Goal: Task Accomplishment & Management: Use online tool/utility

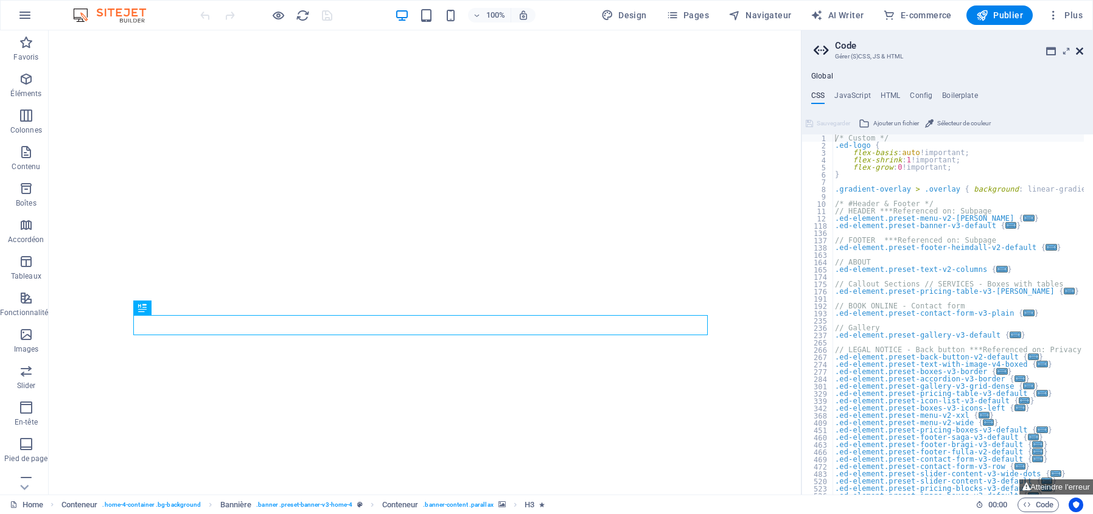
type textarea "/* Custom */"
click at [1081, 51] on icon at bounding box center [1079, 51] width 7 height 10
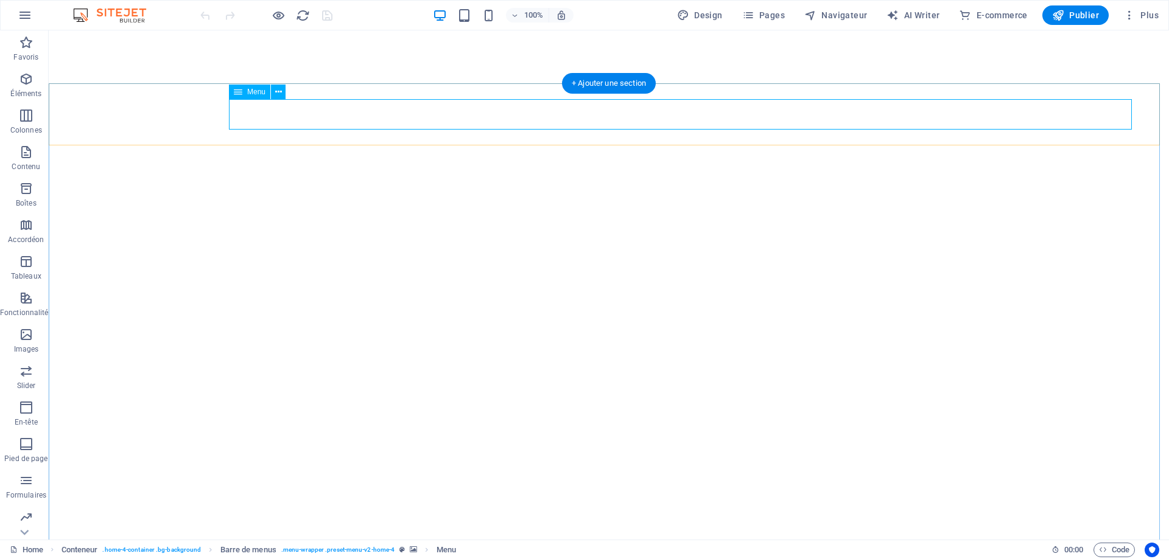
select select
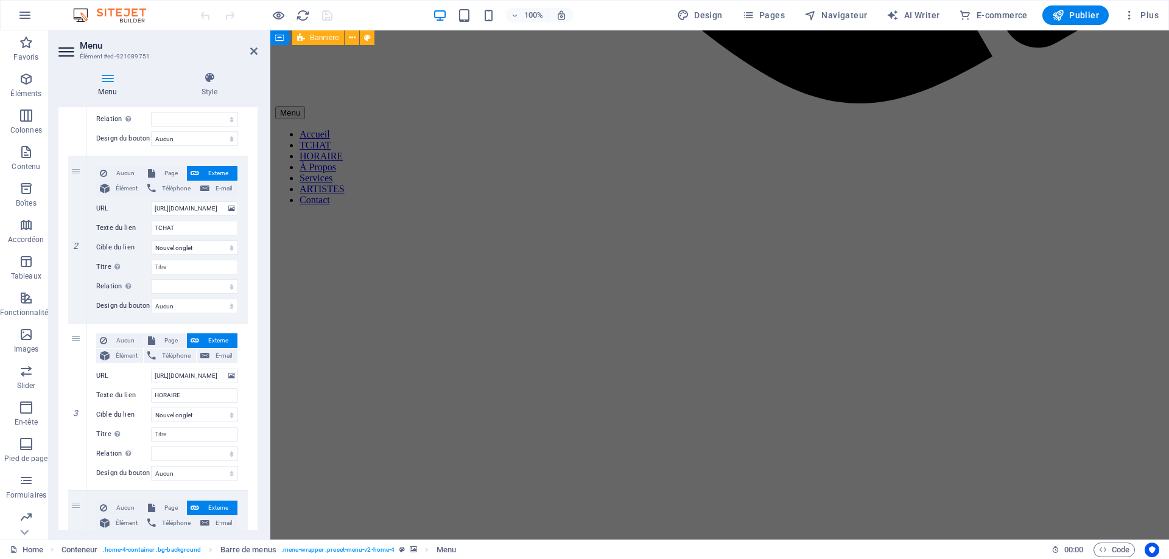
scroll to position [1278, 0]
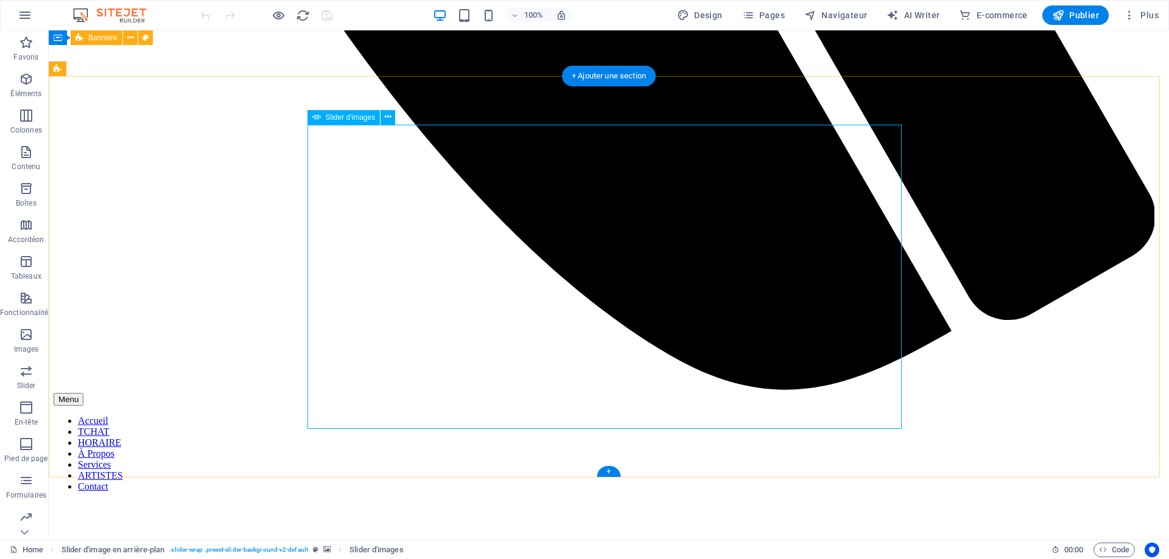
select select "px"
select select "ms"
select select "s"
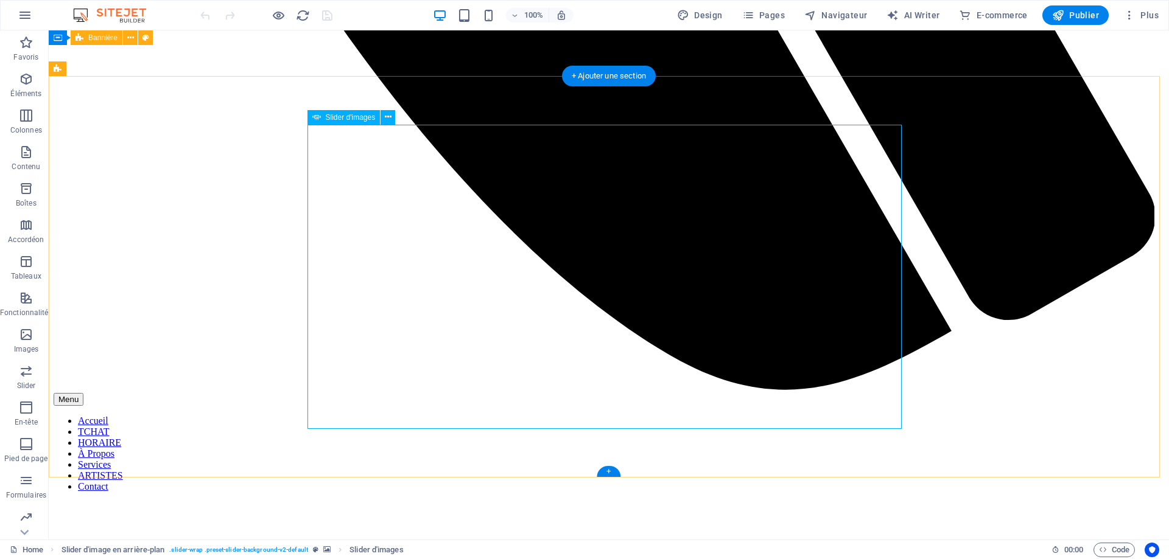
select select "progressive"
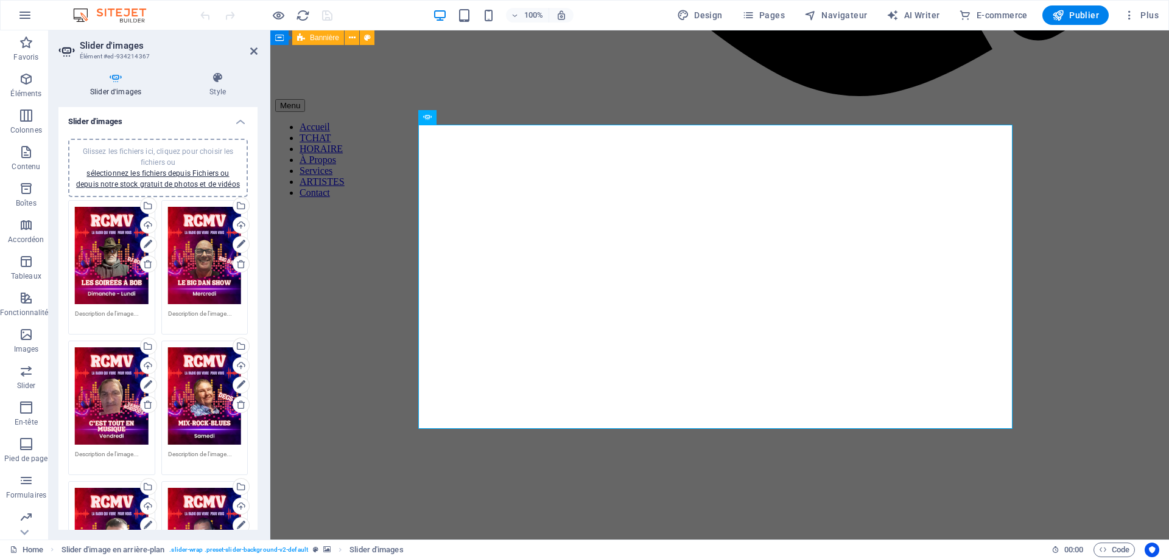
click at [114, 264] on div "Glissez les fichiers ici, cliquez pour choisir les fichiers ou sélectionnez les…" at bounding box center [112, 255] width 74 height 97
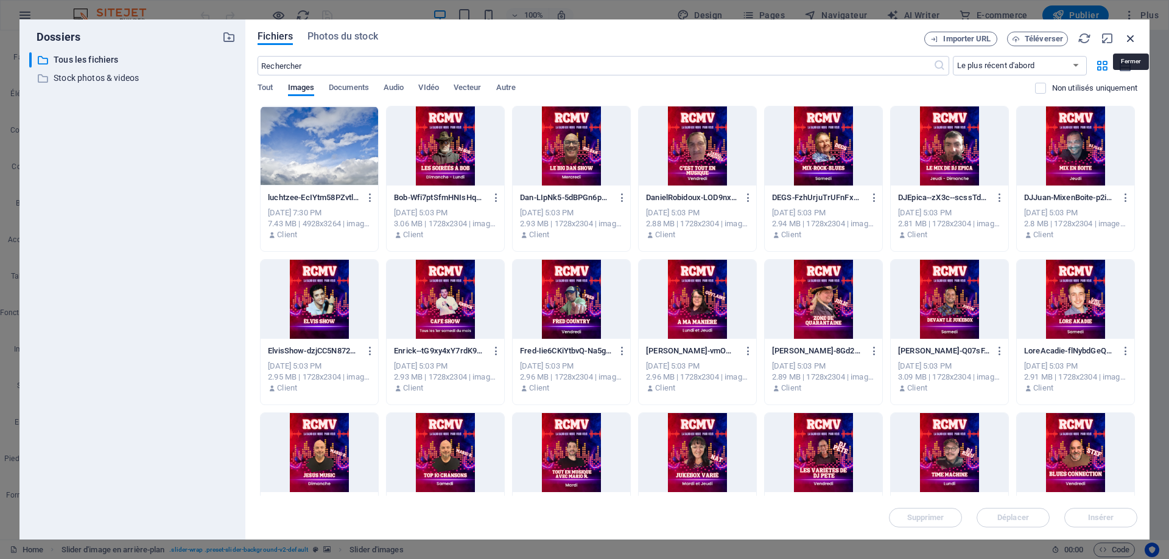
drag, startPoint x: 1133, startPoint y: 40, endPoint x: 862, endPoint y: 9, distance: 272.6
click at [1093, 40] on icon "button" at bounding box center [1130, 38] width 13 height 13
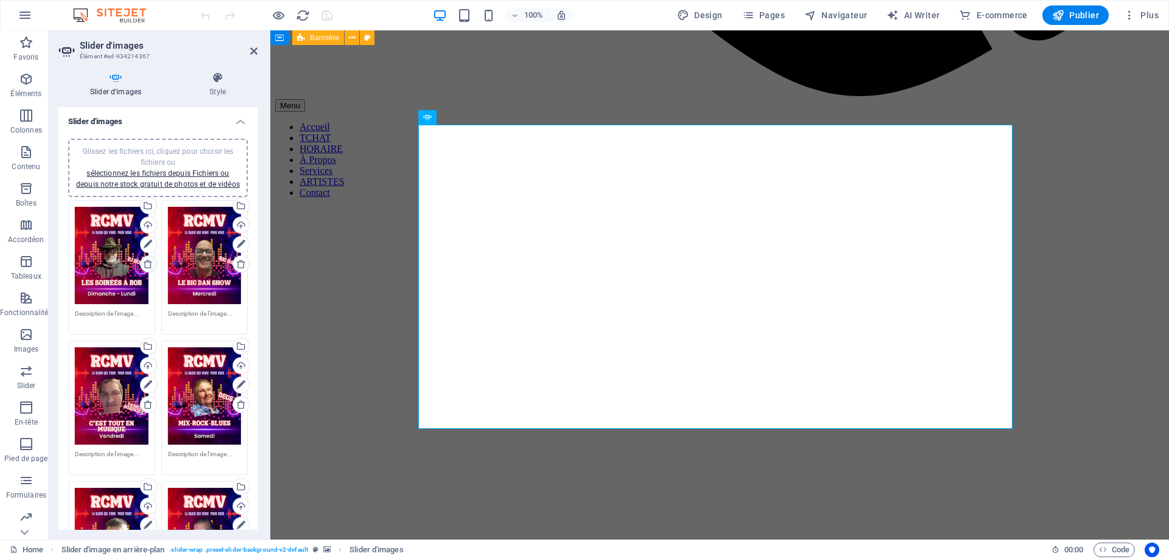
click at [146, 265] on icon at bounding box center [148, 264] width 10 height 10
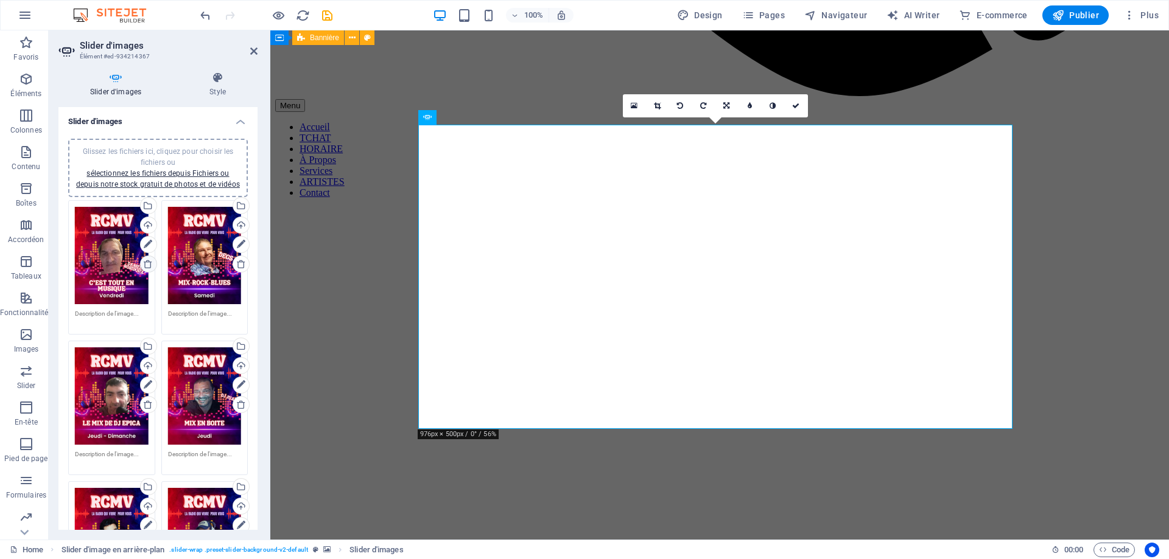
click at [146, 265] on icon at bounding box center [148, 264] width 10 height 10
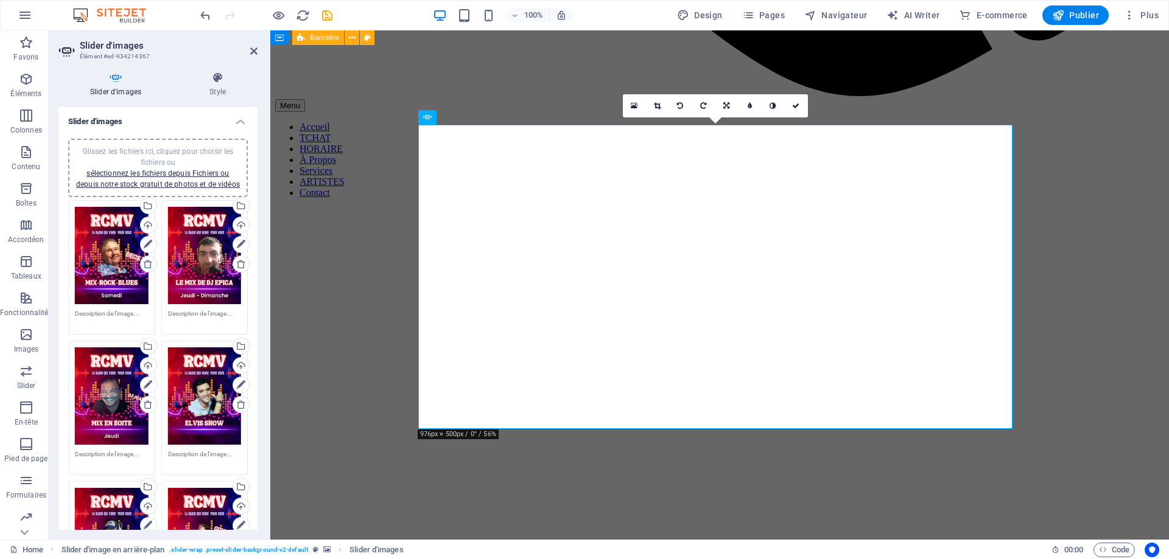
click at [146, 265] on icon at bounding box center [148, 264] width 10 height 10
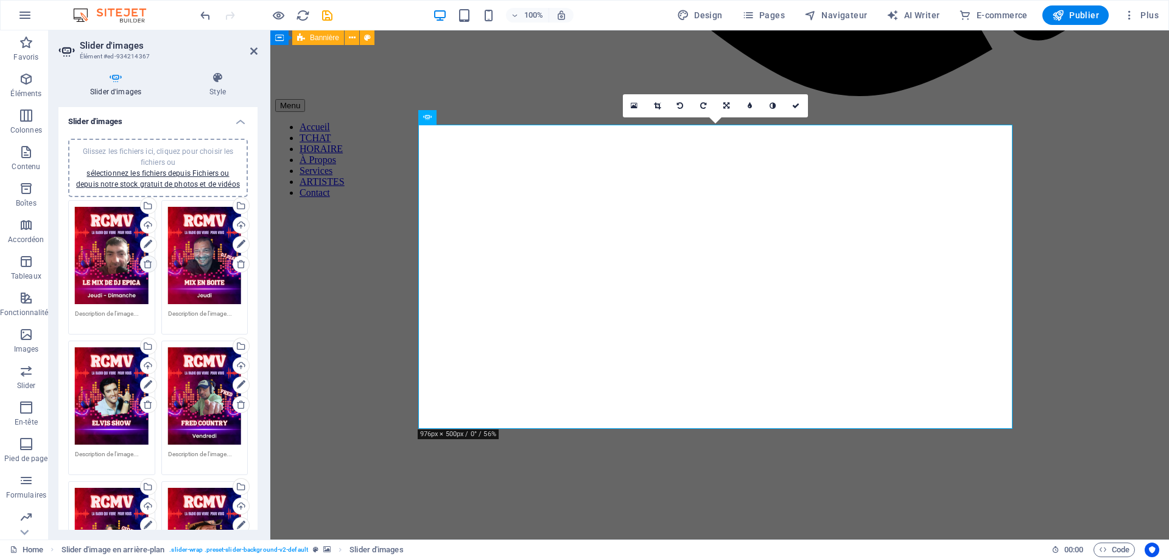
click at [146, 265] on icon at bounding box center [148, 264] width 10 height 10
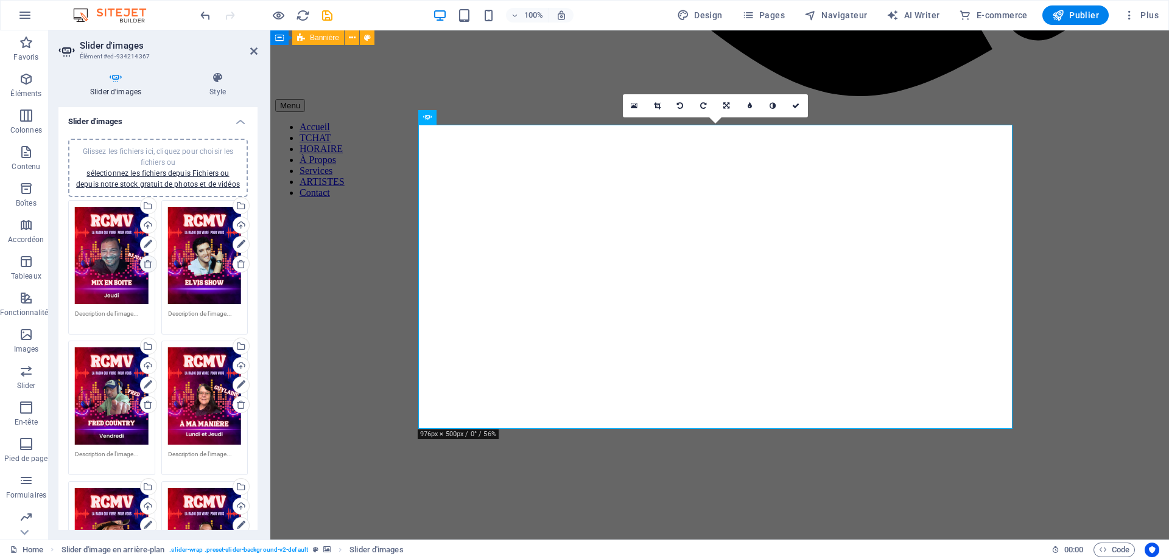
click at [146, 265] on icon at bounding box center [148, 264] width 10 height 10
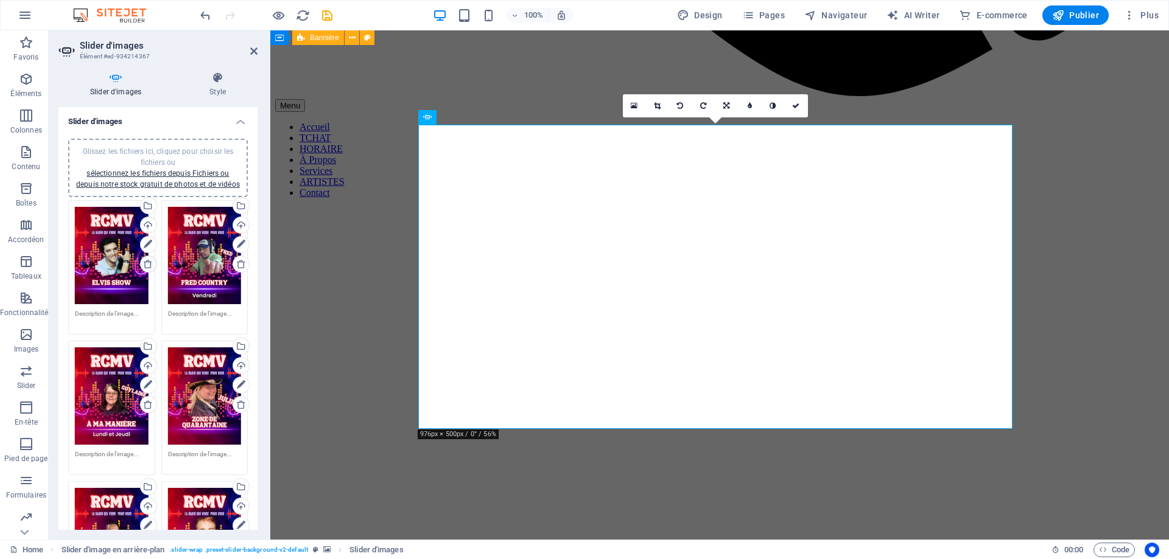
click at [146, 265] on icon at bounding box center [148, 264] width 10 height 10
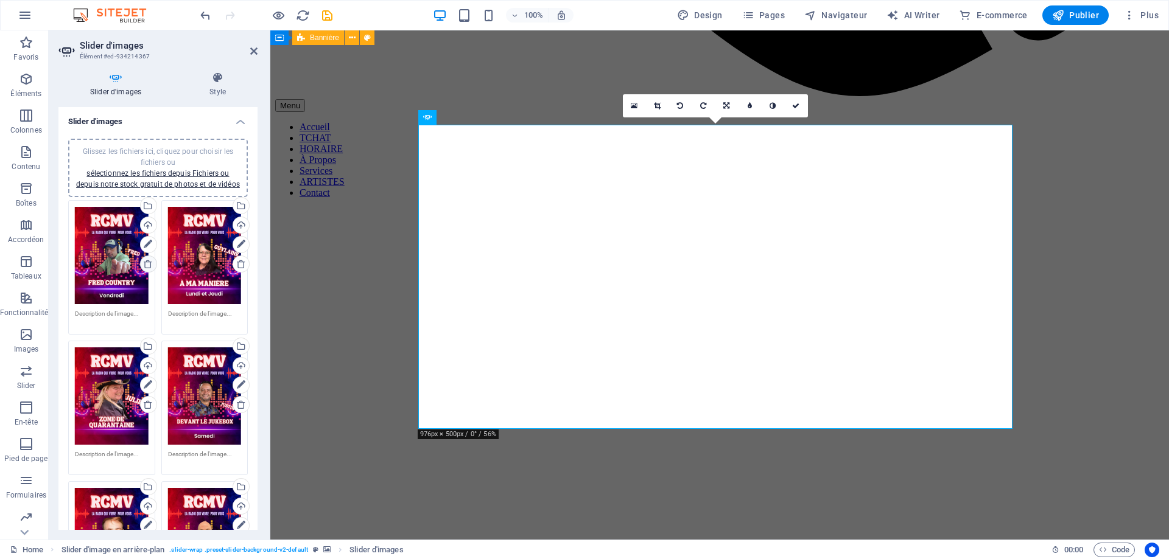
click at [146, 265] on icon at bounding box center [148, 264] width 10 height 10
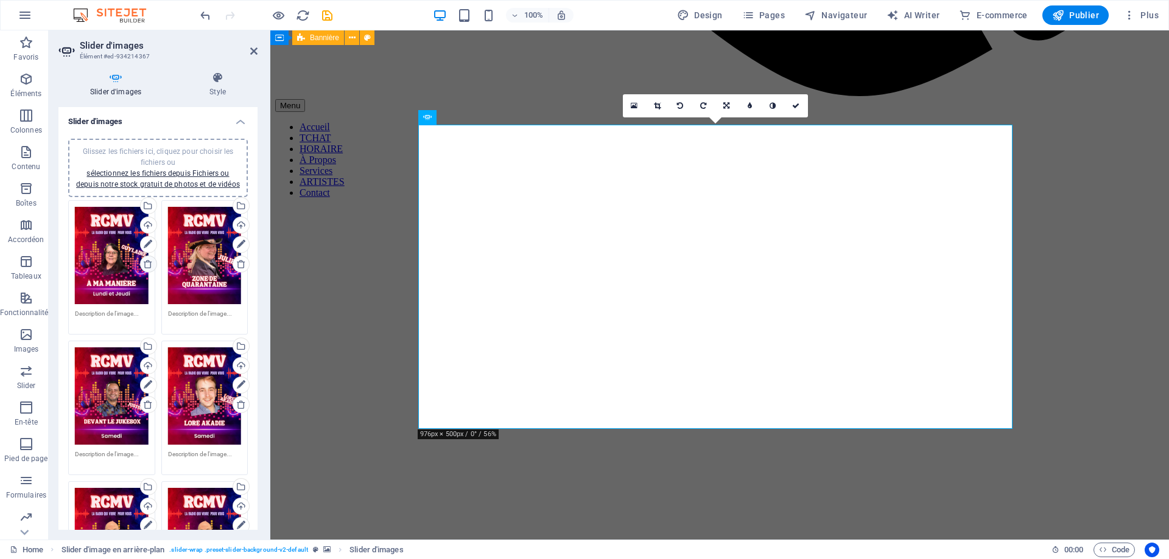
click at [146, 265] on icon at bounding box center [148, 264] width 10 height 10
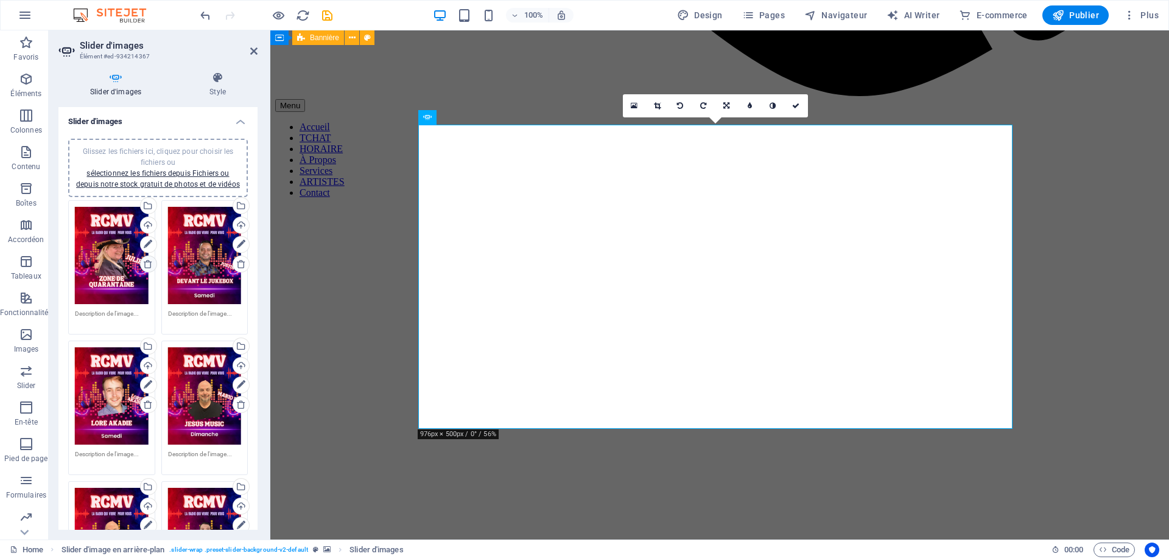
click at [146, 265] on icon at bounding box center [148, 264] width 10 height 10
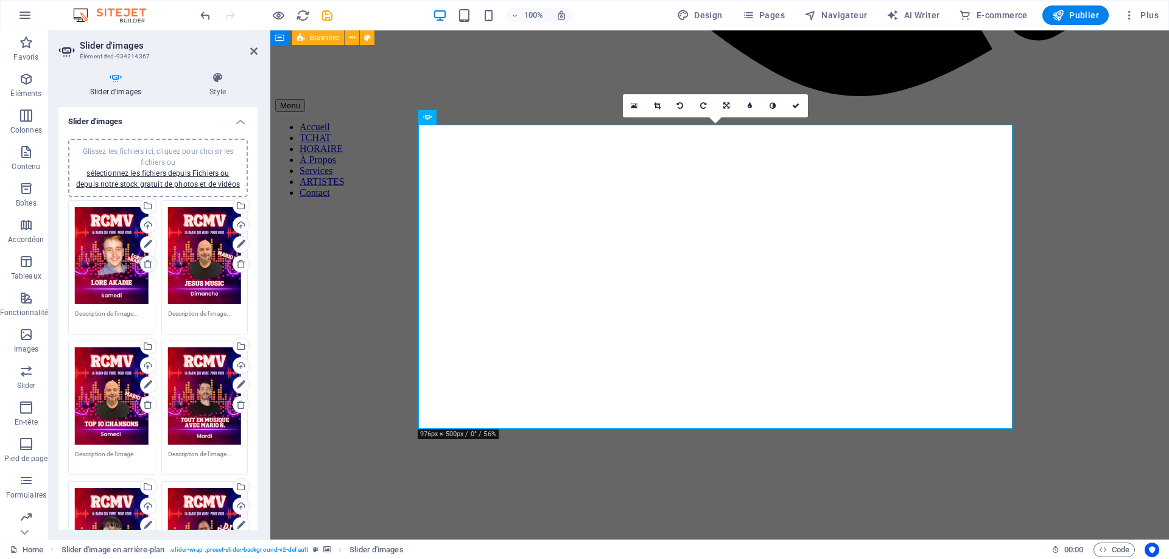
click at [146, 265] on icon at bounding box center [148, 264] width 10 height 10
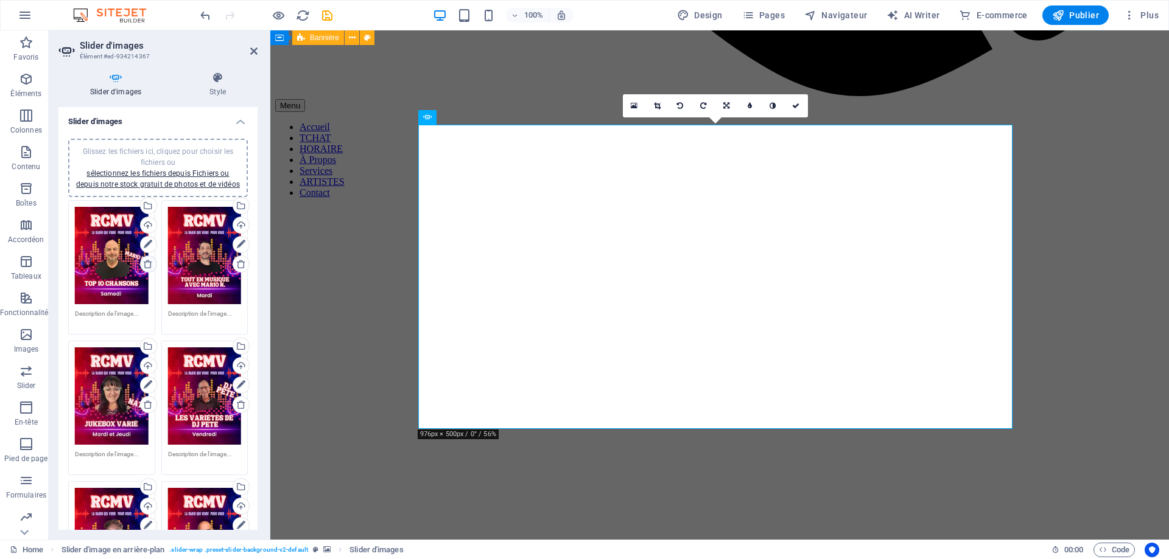
click at [146, 265] on icon at bounding box center [148, 264] width 10 height 10
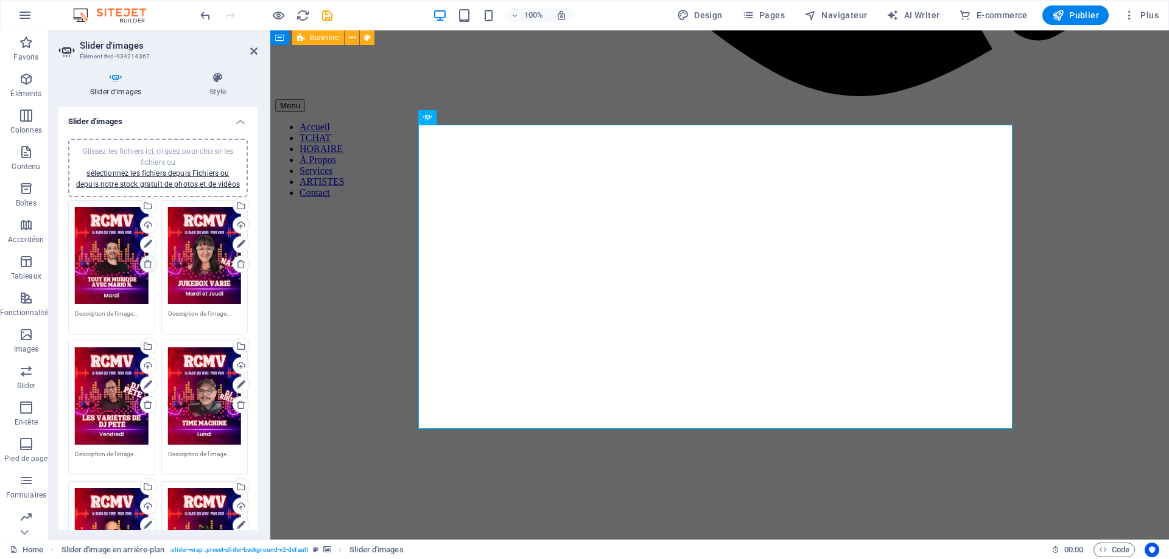
click at [146, 265] on icon at bounding box center [148, 264] width 10 height 10
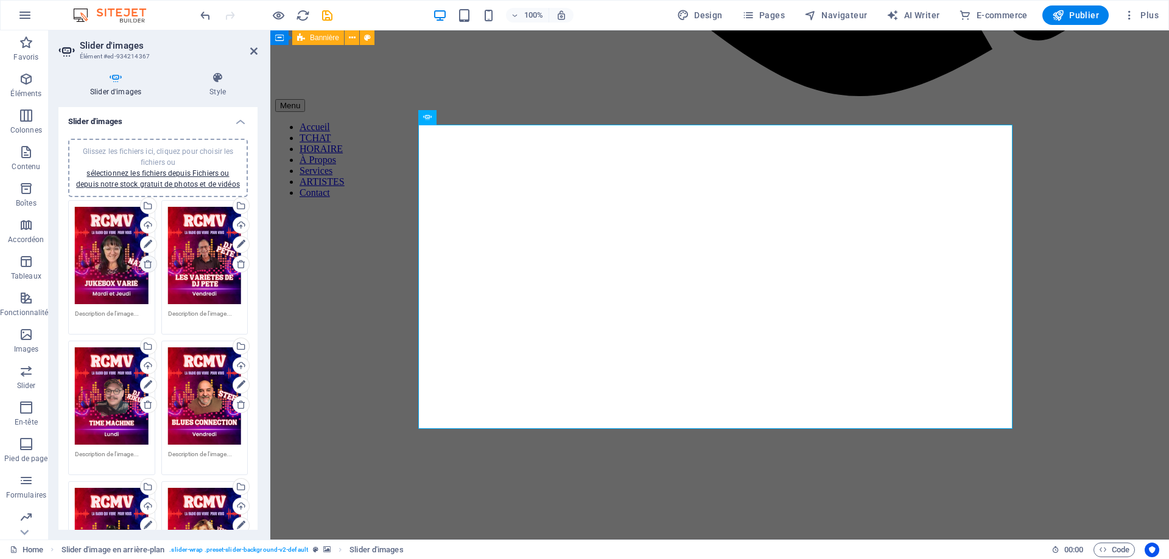
click at [146, 265] on icon at bounding box center [148, 264] width 10 height 10
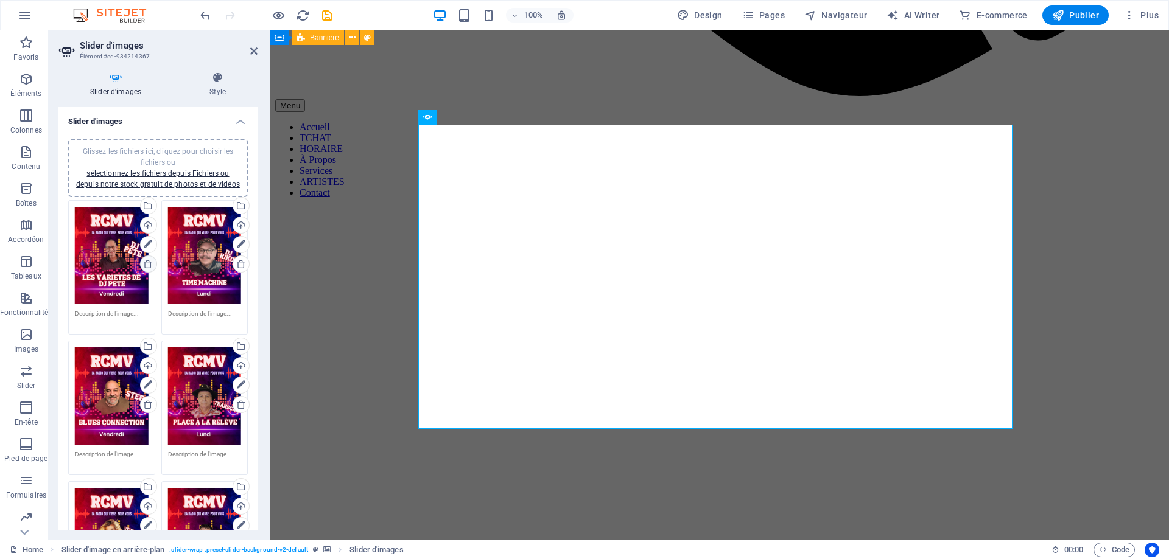
click at [146, 265] on icon at bounding box center [148, 264] width 10 height 10
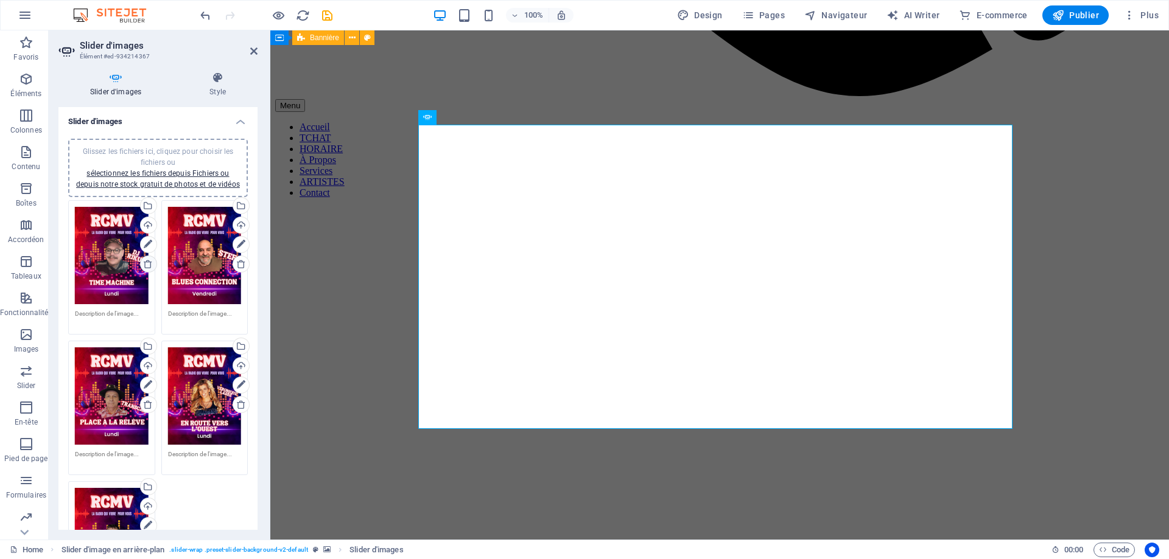
click at [146, 265] on icon at bounding box center [148, 264] width 10 height 10
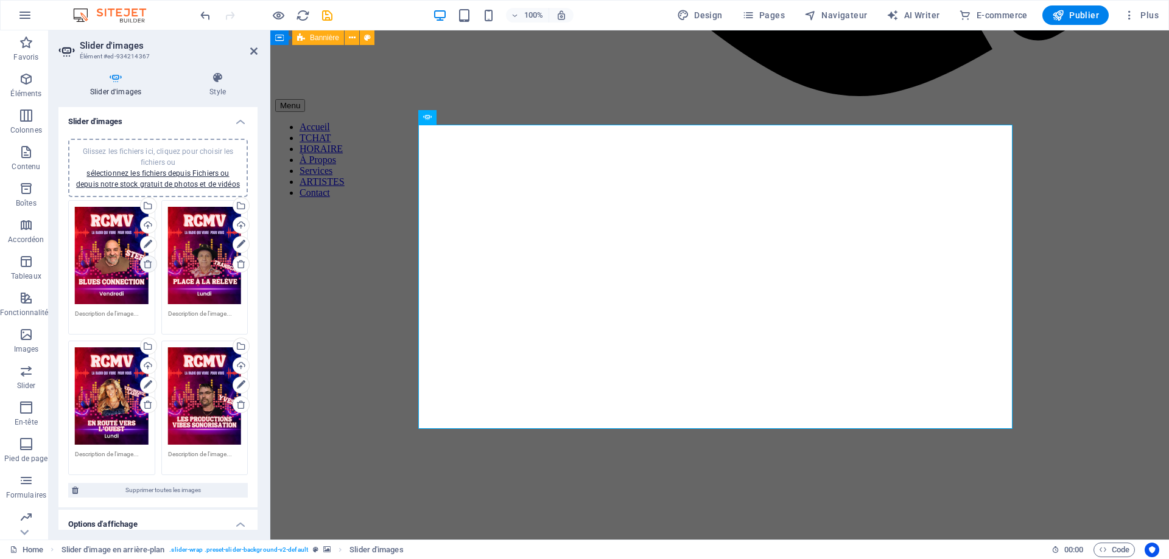
click at [146, 265] on icon at bounding box center [148, 264] width 10 height 10
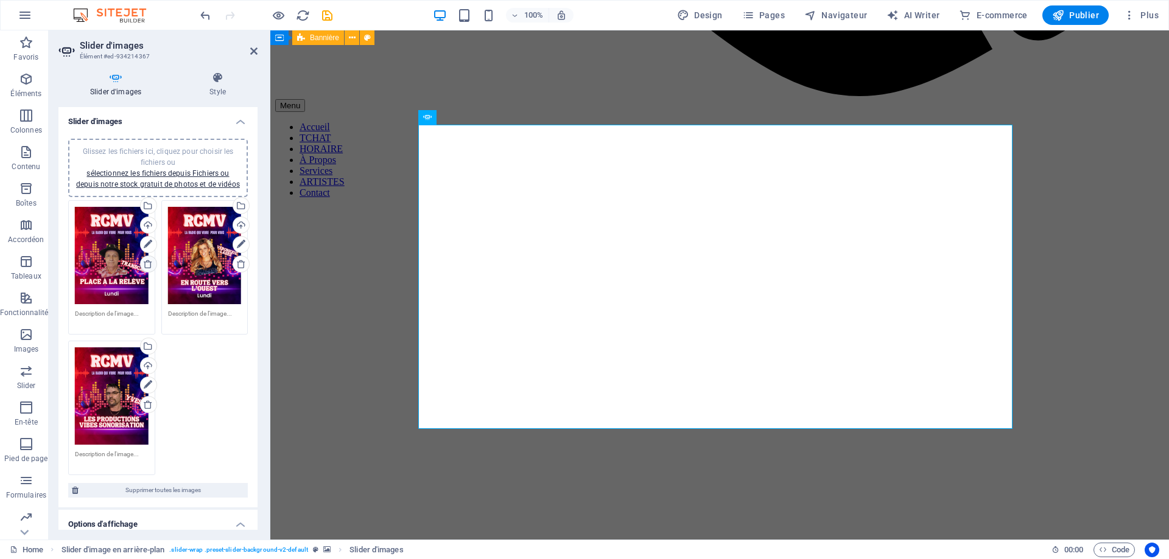
click at [146, 265] on icon at bounding box center [148, 264] width 10 height 10
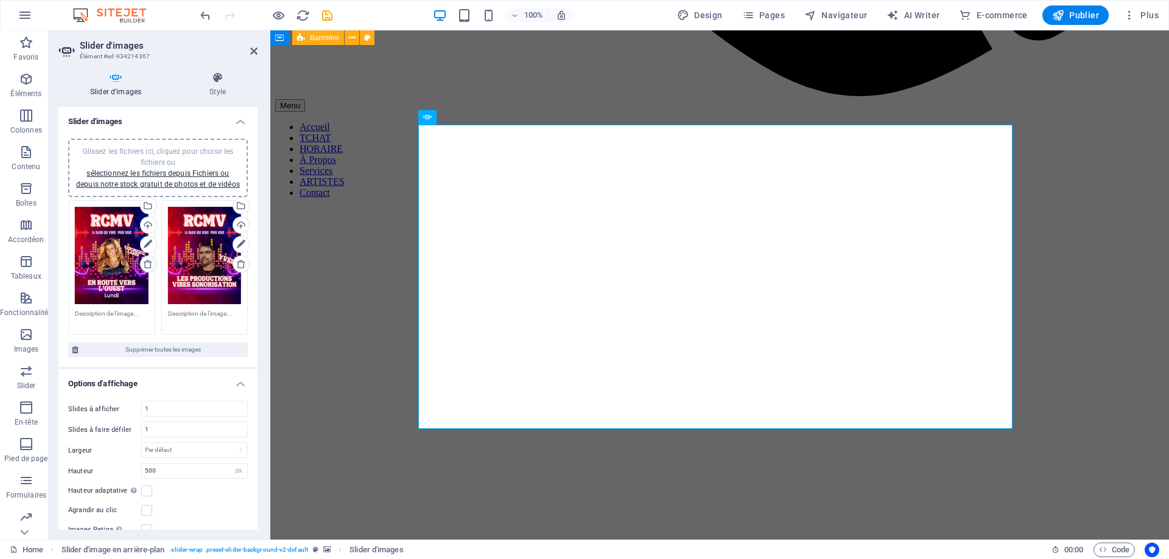
click at [146, 265] on icon at bounding box center [148, 264] width 10 height 10
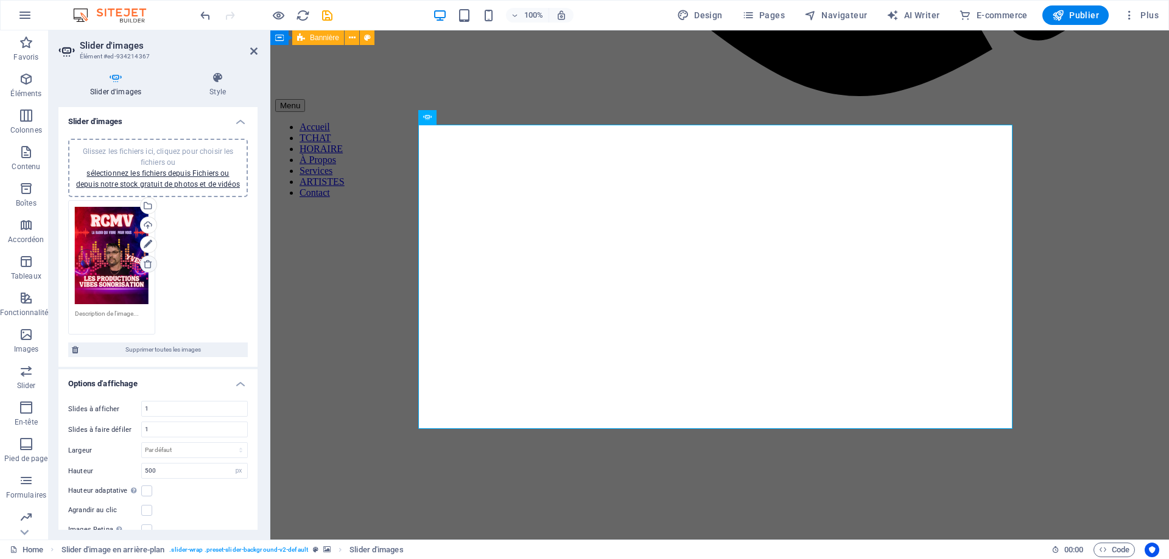
click at [146, 265] on icon at bounding box center [148, 264] width 10 height 10
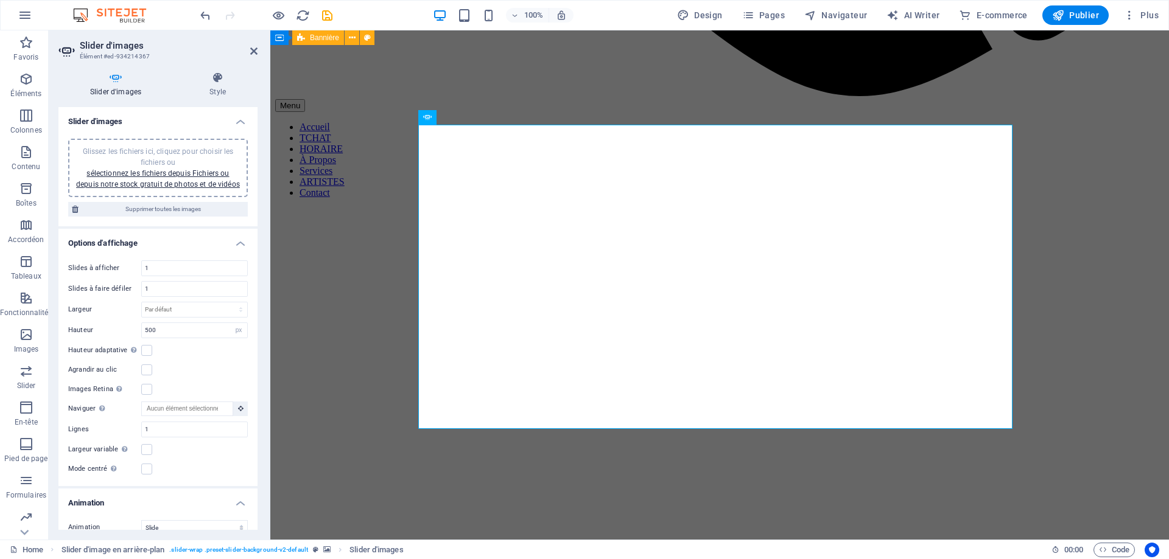
click at [162, 178] on div "Glissez les fichiers ici, cliquez pour choisir les fichiers ou sélectionnez les…" at bounding box center [157, 168] width 165 height 44
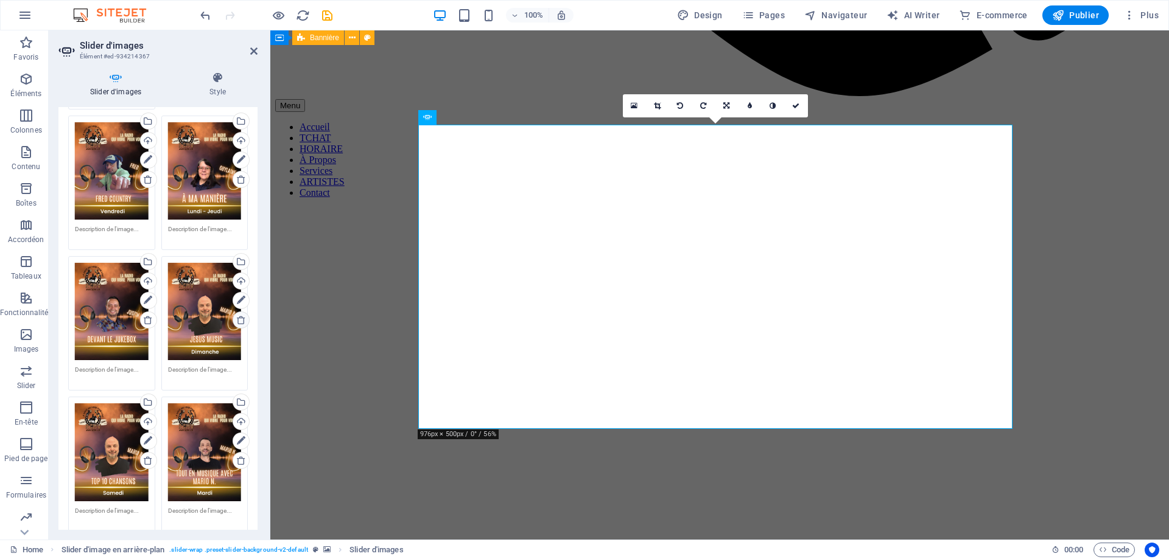
scroll to position [791, 0]
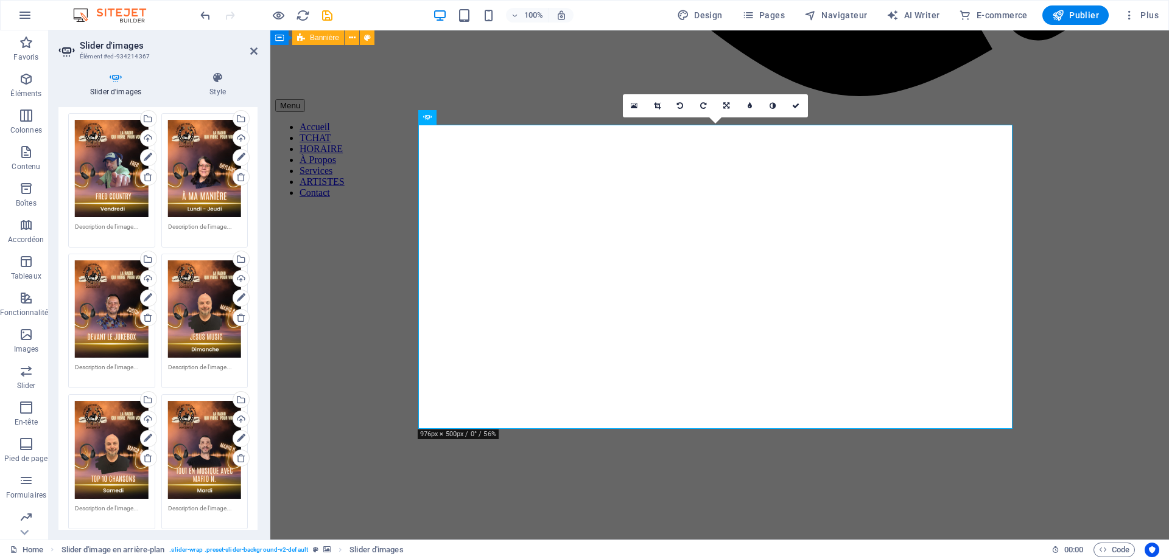
click at [181, 282] on div "Glissez les fichiers ici, cliquez pour choisir les fichiers ou sélectionnez les…" at bounding box center [205, 309] width 74 height 97
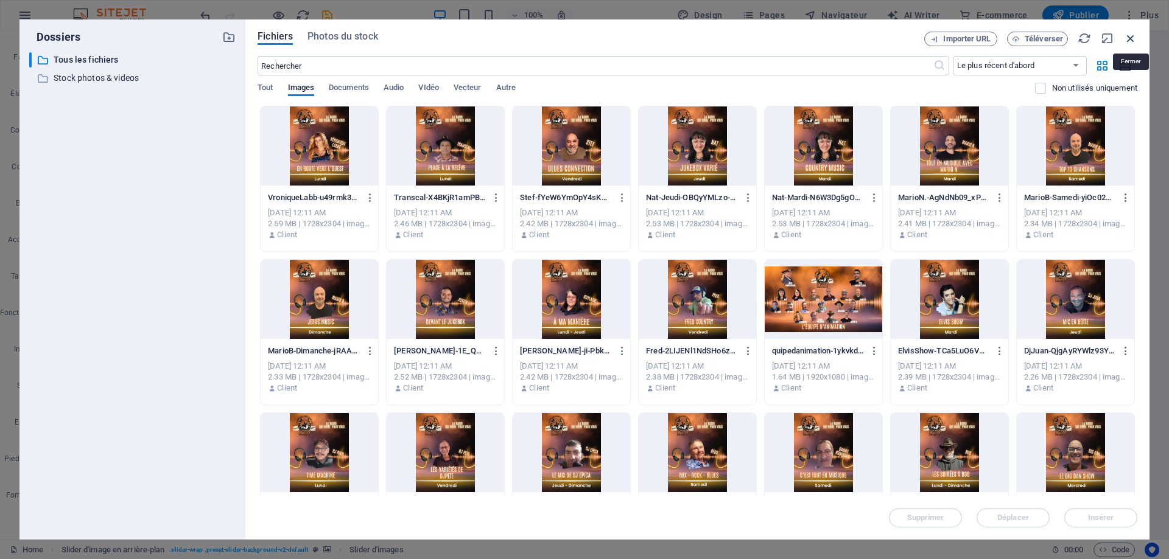
click at [1093, 37] on icon "button" at bounding box center [1130, 38] width 13 height 13
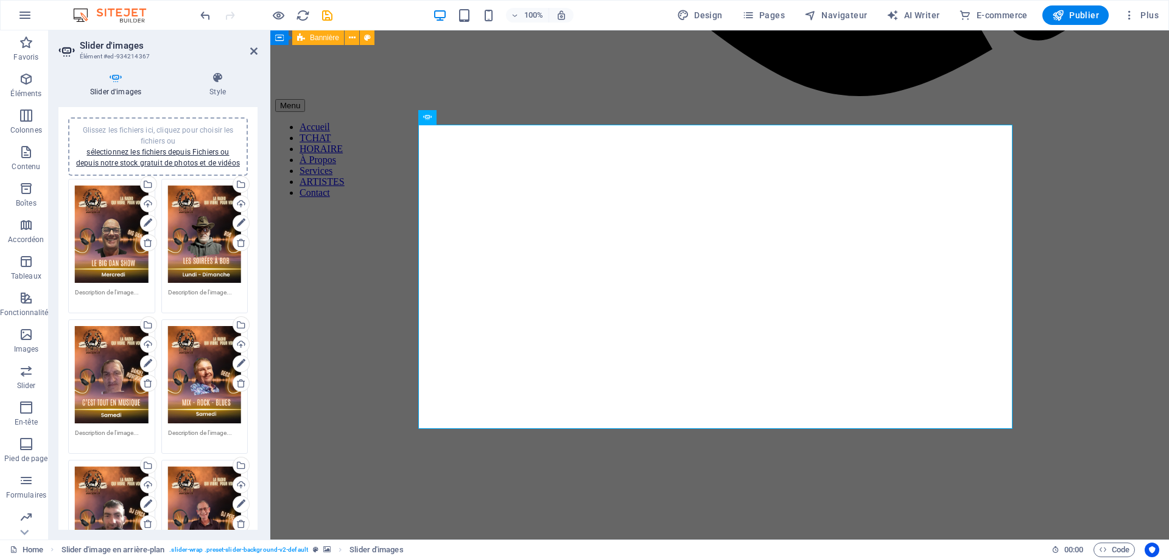
scroll to position [0, 0]
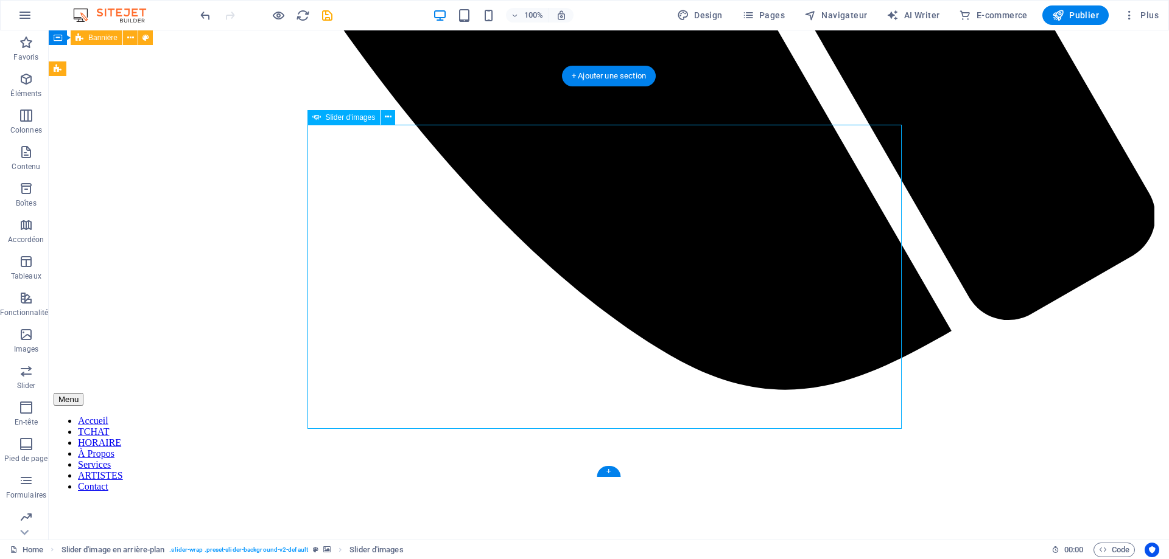
drag, startPoint x: 384, startPoint y: 201, endPoint x: 162, endPoint y: 201, distance: 222.2
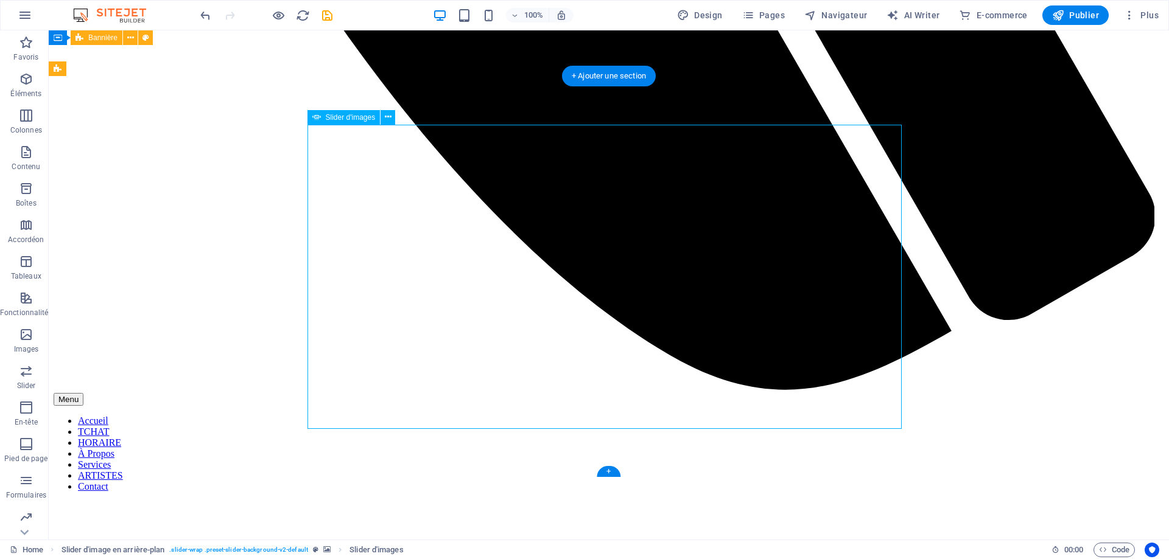
select select "px"
select select "ms"
select select "s"
select select "progressive"
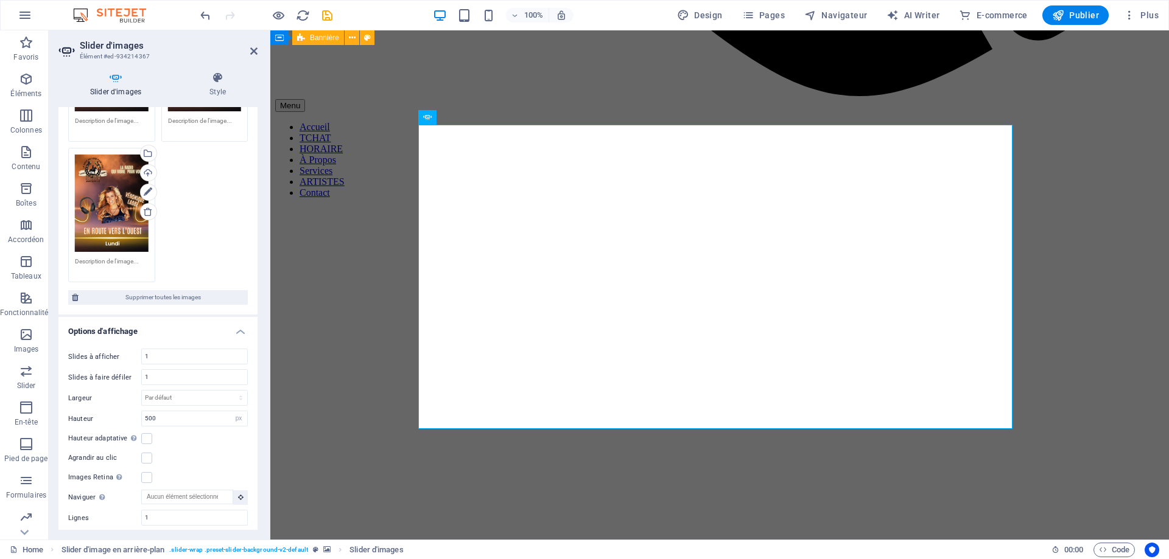
scroll to position [1522, 0]
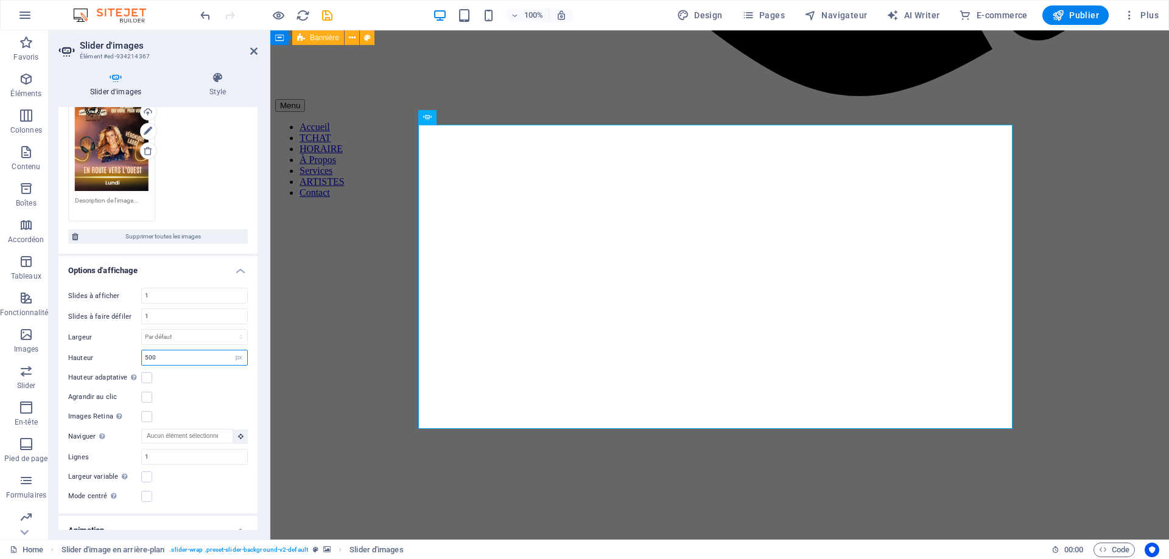
click at [180, 351] on input "500" at bounding box center [194, 358] width 105 height 15
drag, startPoint x: 197, startPoint y: 341, endPoint x: 140, endPoint y: 340, distance: 57.2
click at [140, 350] on div "Hauteur 500 Par défaut px rem em vw vh" at bounding box center [158, 358] width 180 height 16
click at [178, 370] on div "Slides à afficher 1 Slides à faire défiler 1 Largeur Par défaut px % rem em vw …" at bounding box center [157, 396] width 199 height 236
click at [164, 351] on input "number" at bounding box center [194, 358] width 105 height 15
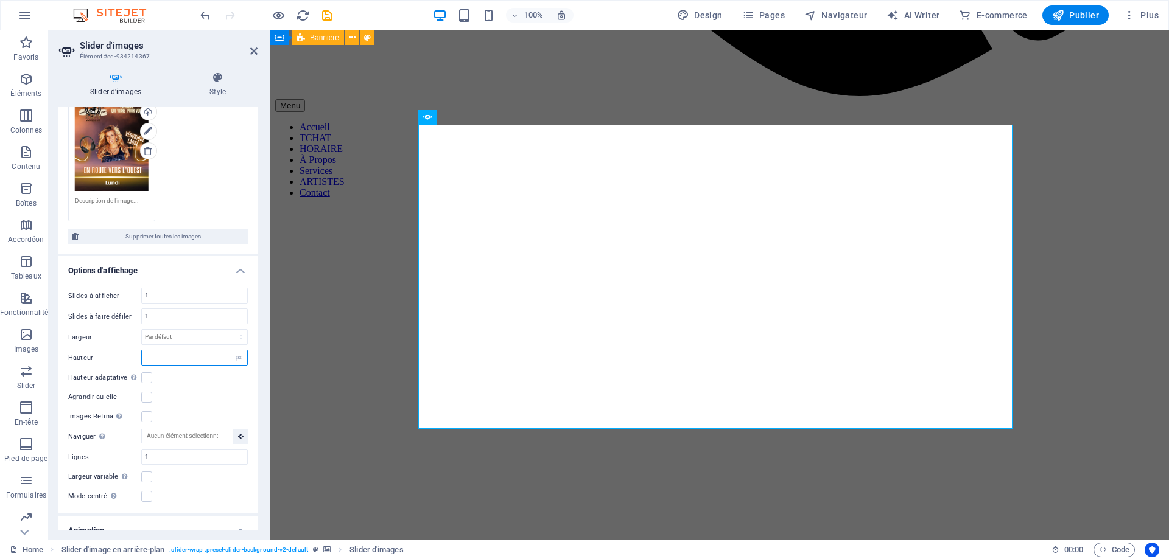
click at [164, 351] on input "number" at bounding box center [194, 358] width 105 height 15
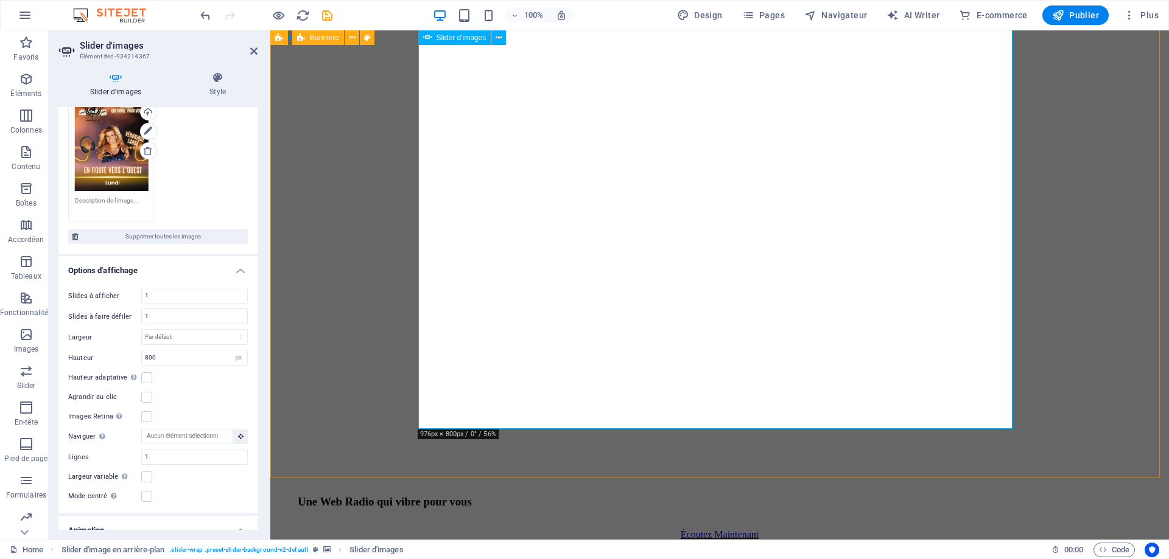
scroll to position [1461, 0]
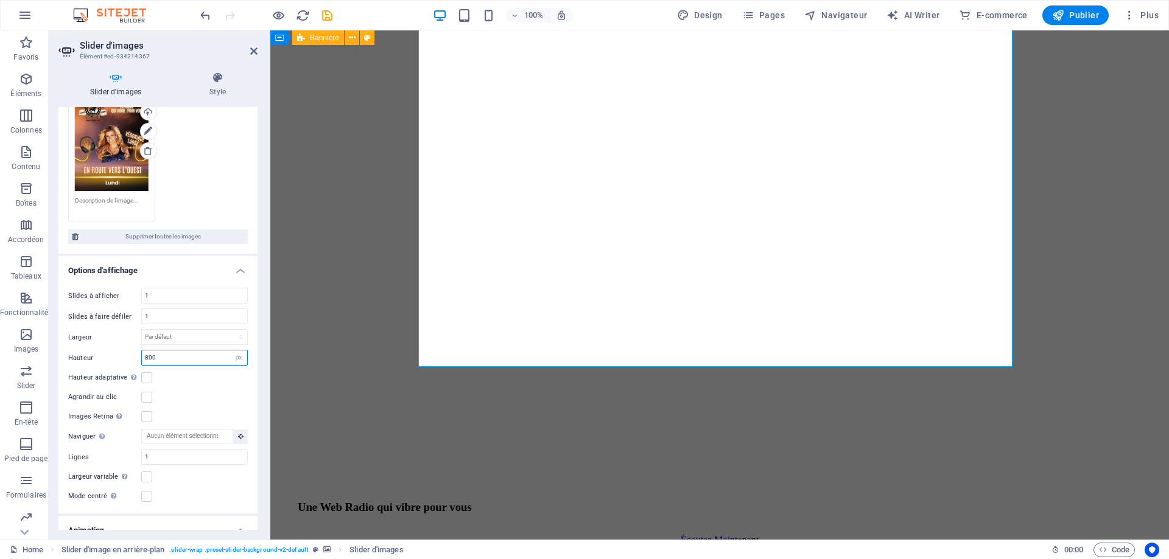
drag, startPoint x: 181, startPoint y: 343, endPoint x: 124, endPoint y: 340, distance: 57.3
click at [124, 350] on div "Hauteur 800 Par défaut px rem em vw vh" at bounding box center [158, 358] width 180 height 16
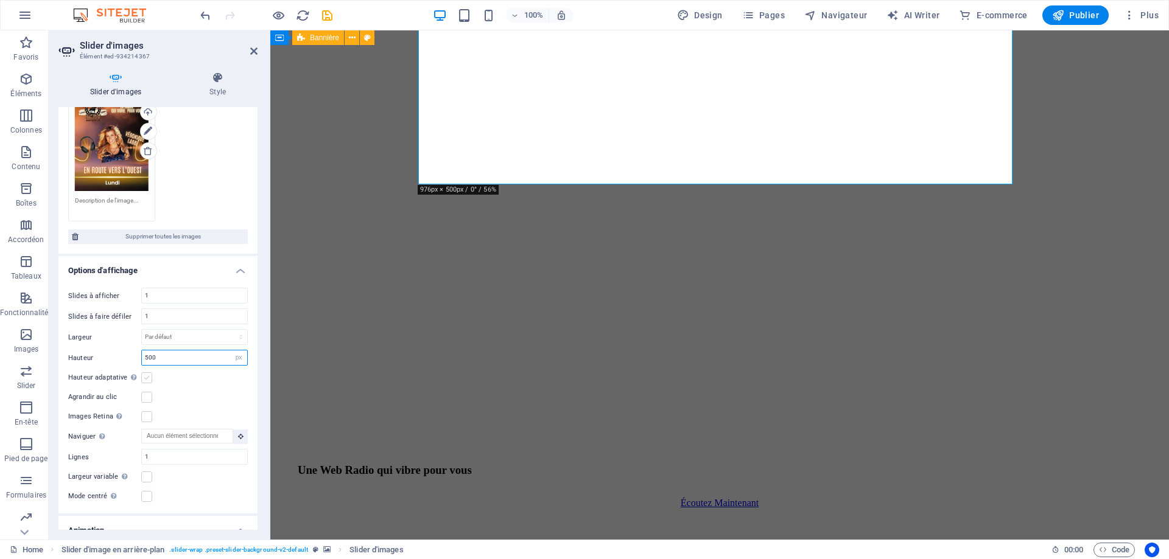
type input "500"
click at [147, 373] on label at bounding box center [146, 378] width 11 height 11
click at [0, 0] on input "Hauteur adaptative Ajuste automatiquement la hauteur d'une slide unique pour le…" at bounding box center [0, 0] width 0 height 0
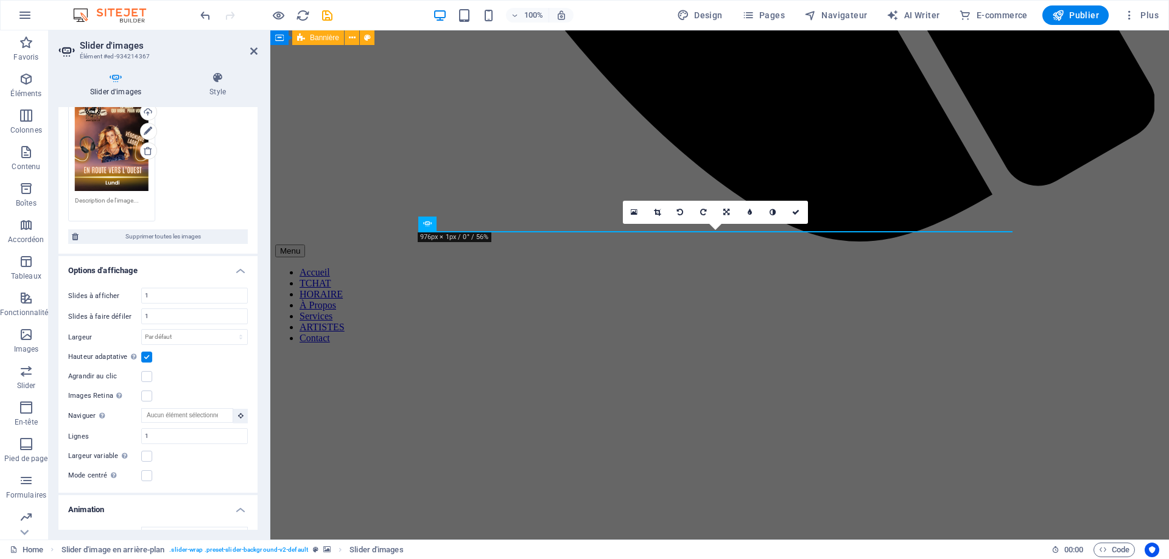
scroll to position [1208, 0]
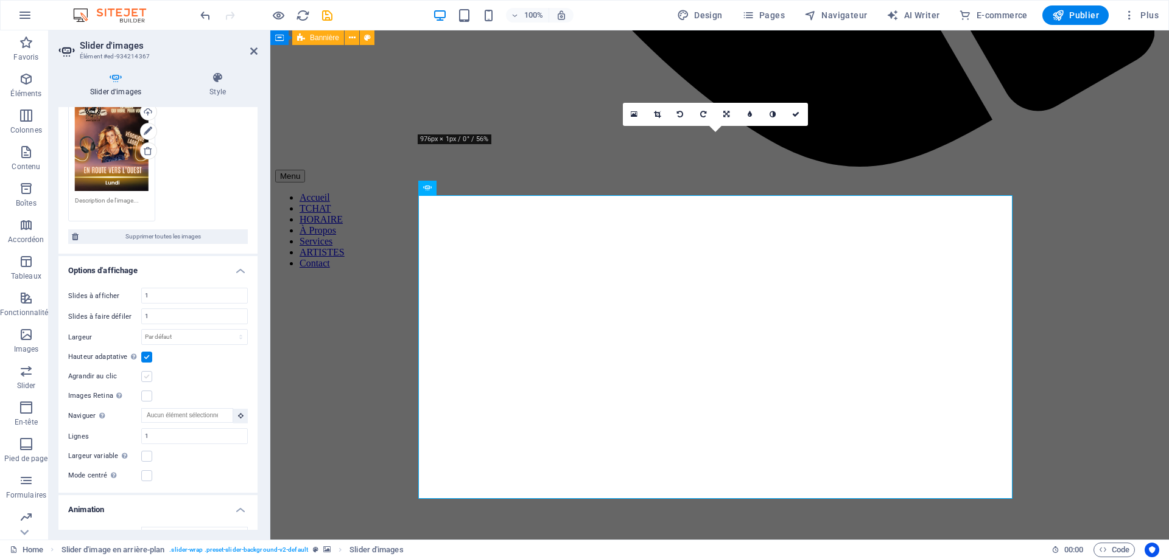
click at [146, 371] on label at bounding box center [146, 376] width 11 height 11
click at [0, 0] on input "Agrandir au clic" at bounding box center [0, 0] width 0 height 0
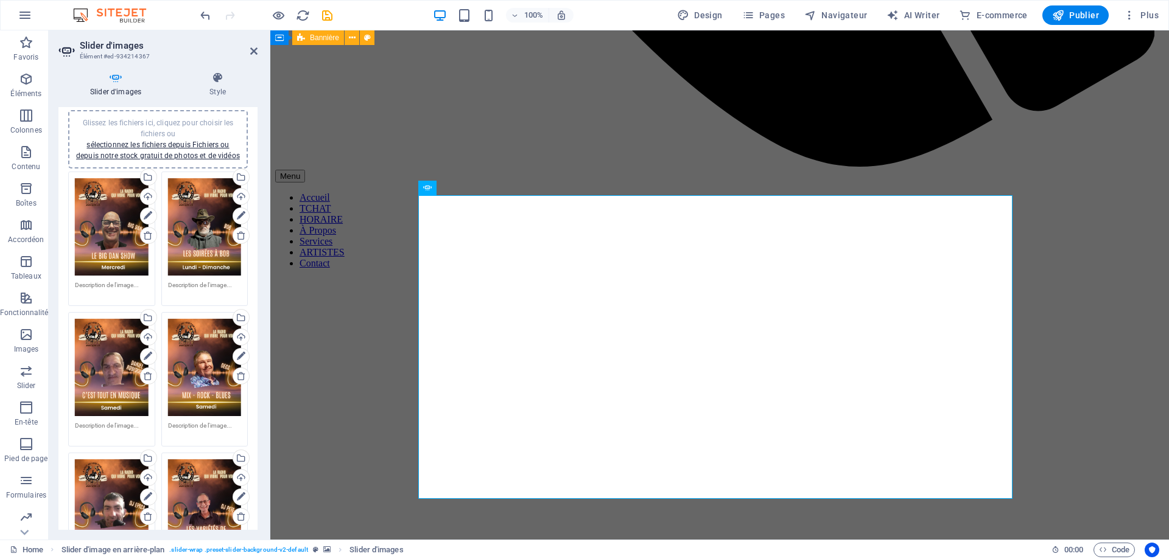
scroll to position [0, 0]
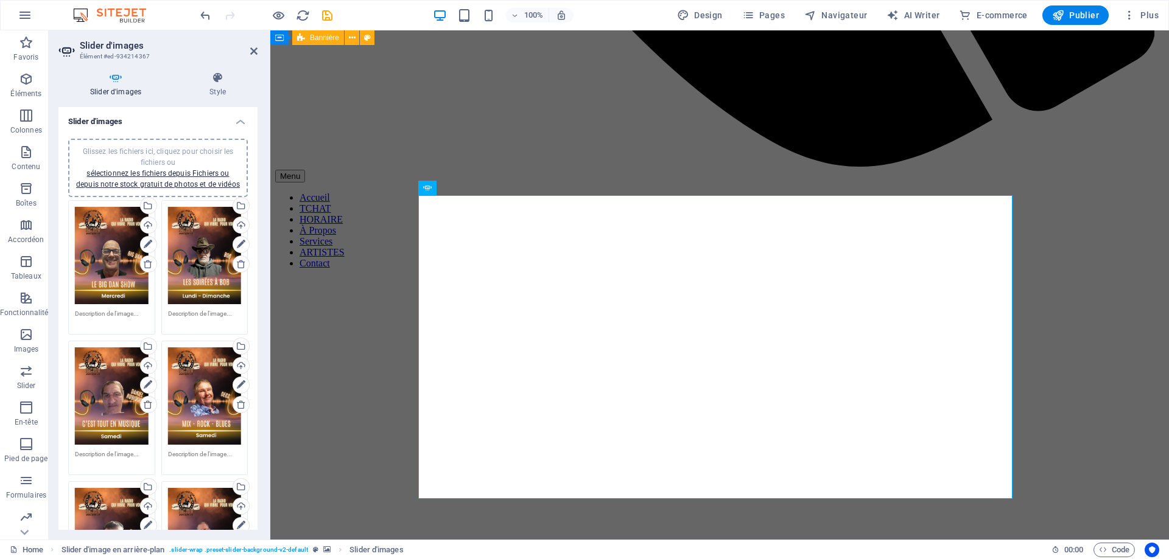
click at [173, 116] on h4 "Slider d'images" at bounding box center [157, 118] width 199 height 22
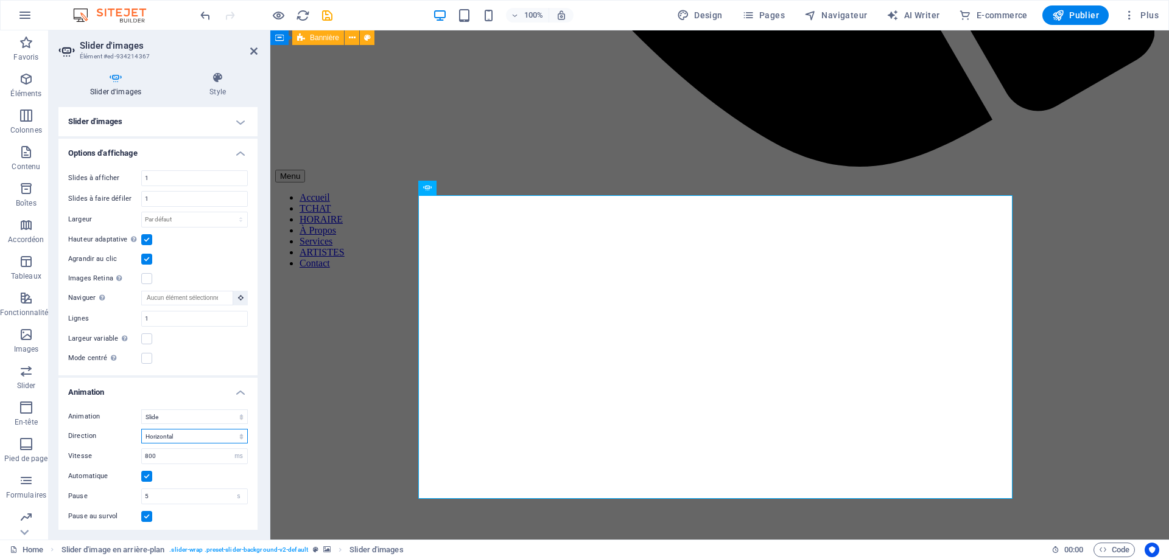
click at [241, 436] on select "Horizontal Vertical" at bounding box center [194, 436] width 107 height 15
select select "vertical"
click at [141, 429] on select "Horizontal Vertical" at bounding box center [194, 436] width 107 height 15
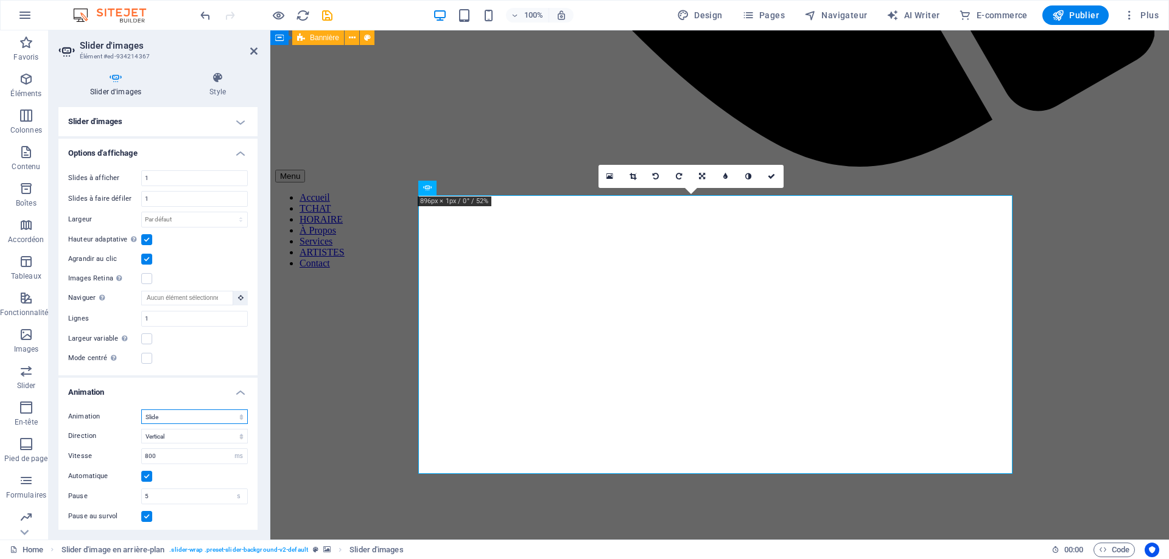
click at [201, 419] on select "Slide Fondu" at bounding box center [194, 417] width 107 height 15
select select "fade"
click at [141, 410] on select "Slide Fondu" at bounding box center [194, 417] width 107 height 15
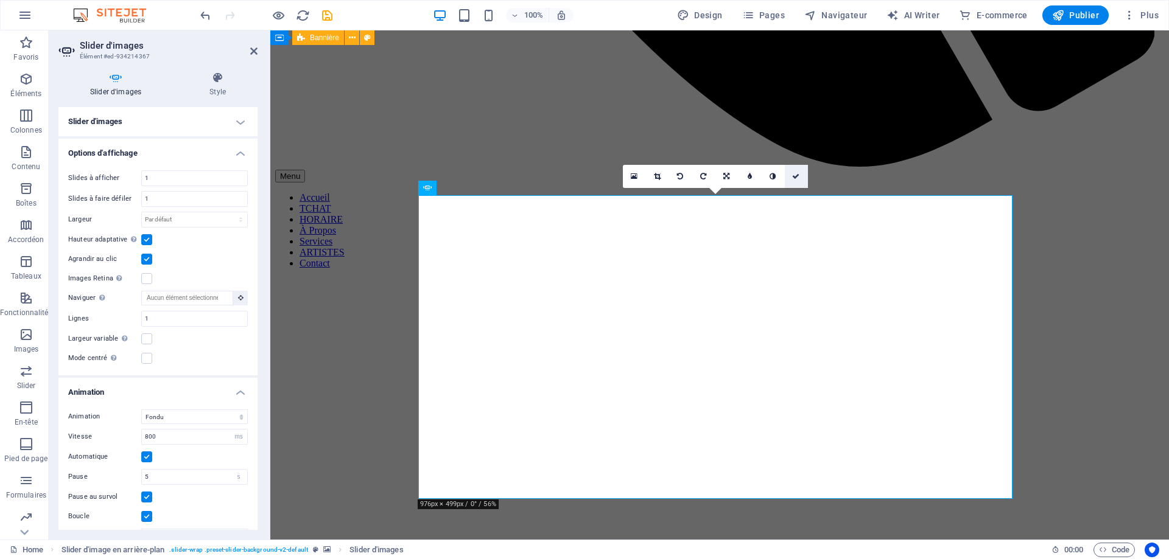
click at [800, 178] on link at bounding box center [796, 176] width 23 height 23
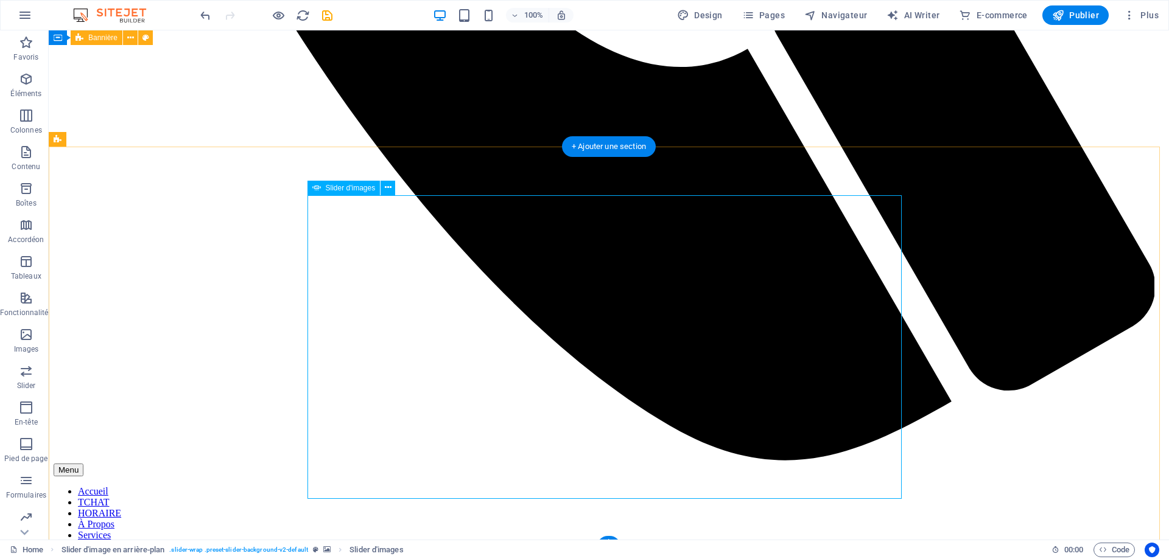
select select "fade"
select select "ms"
select select "s"
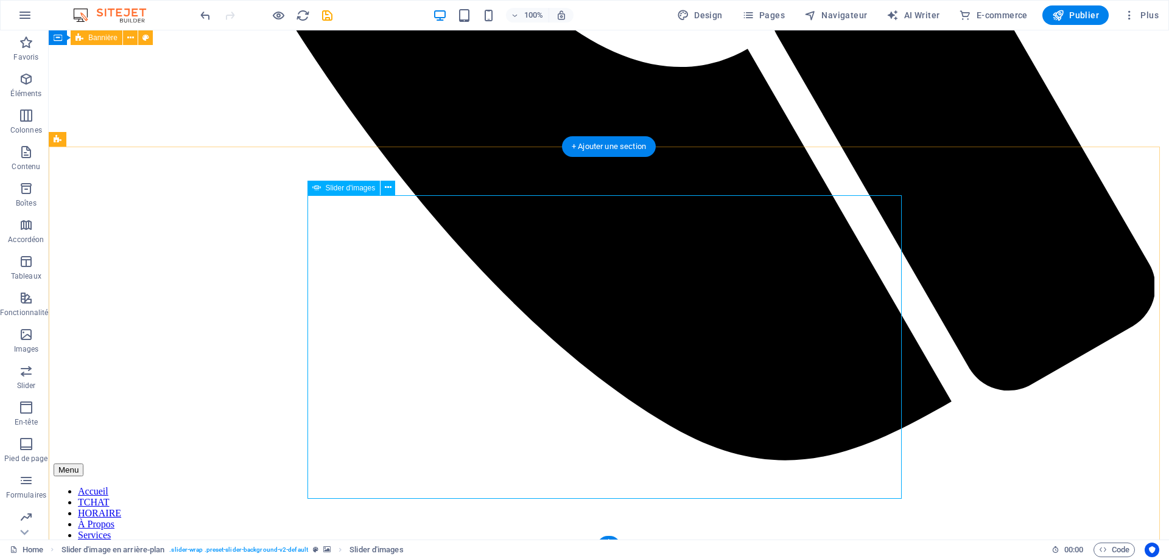
select select "progressive"
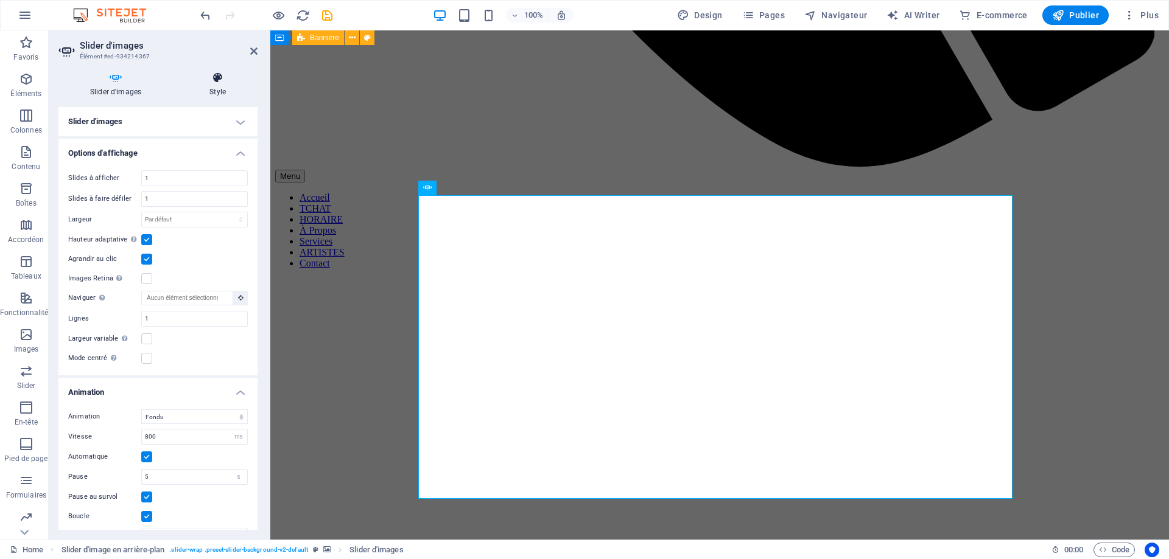
click at [221, 87] on h4 "Style" at bounding box center [218, 85] width 80 height 26
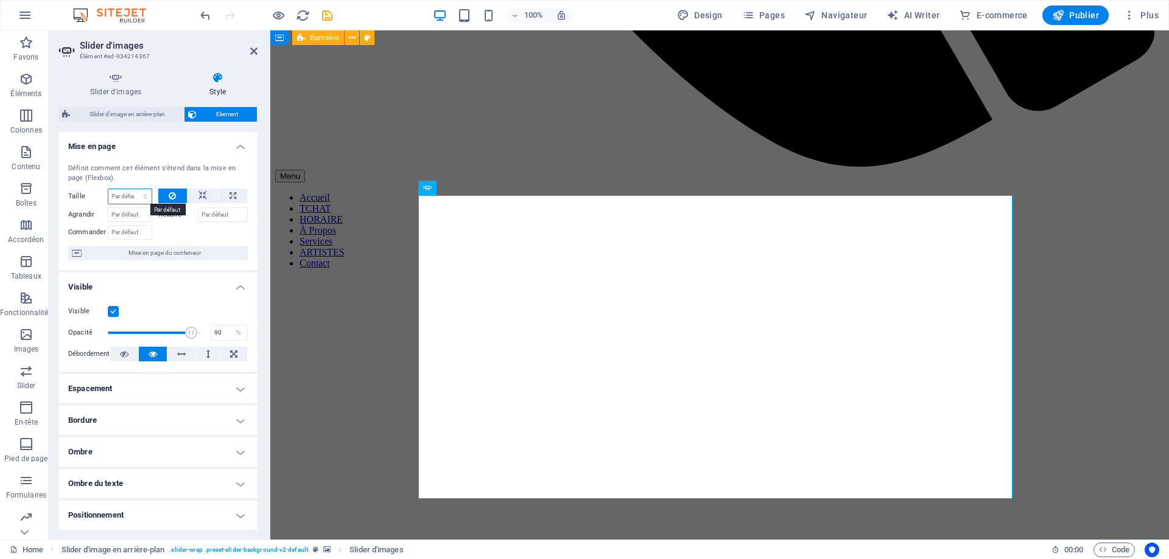
click at [127, 198] on select "Par défaut auto px % 1/1 1/2 1/3 1/4 1/5 1/6 1/7 1/8 1/9 1/10" at bounding box center [129, 196] width 43 height 15
click at [108, 189] on select "Par défaut auto px % 1/1 1/2 1/3 1/4 1/5 1/6 1/7 1/8 1/9 1/10" at bounding box center [129, 196] width 43 height 15
select select "DISABLED_OPTION_VALUE"
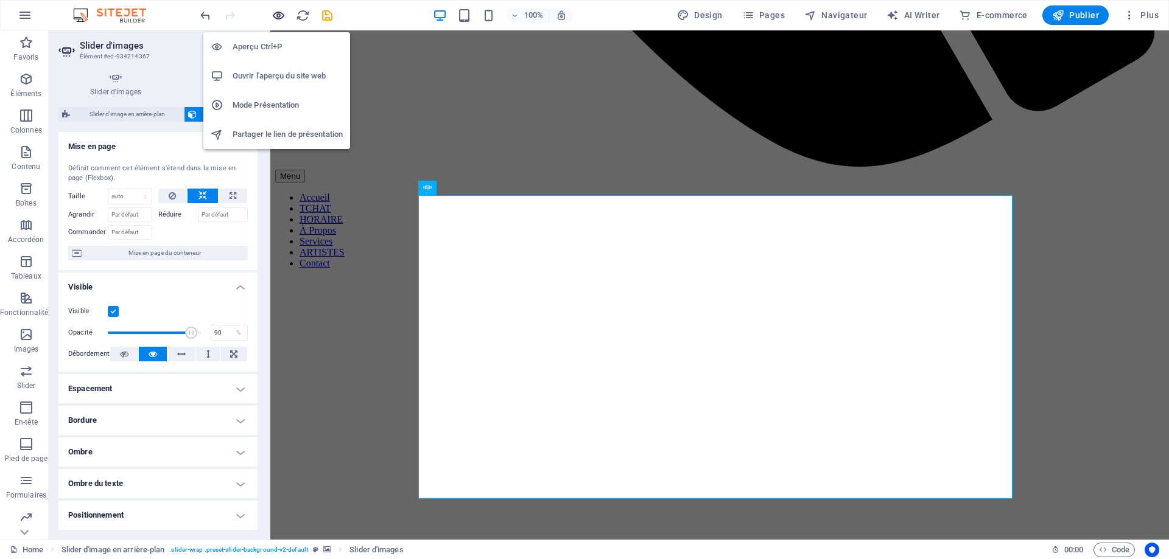
click at [276, 16] on icon "button" at bounding box center [278, 16] width 14 height 14
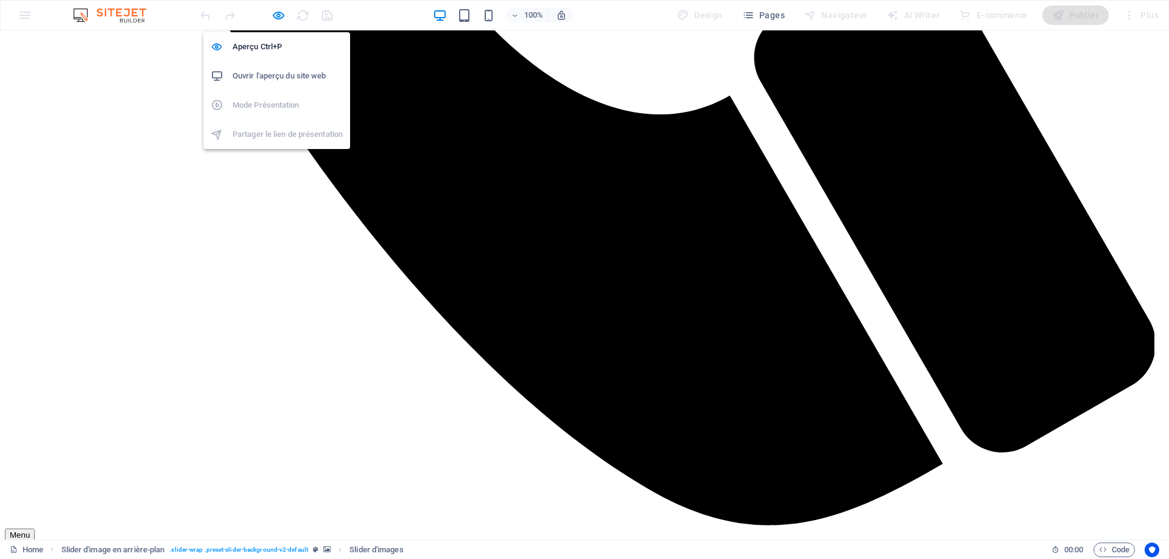
click at [273, 75] on h6 "Ouvrir l'aperçu du site web" at bounding box center [288, 76] width 110 height 15
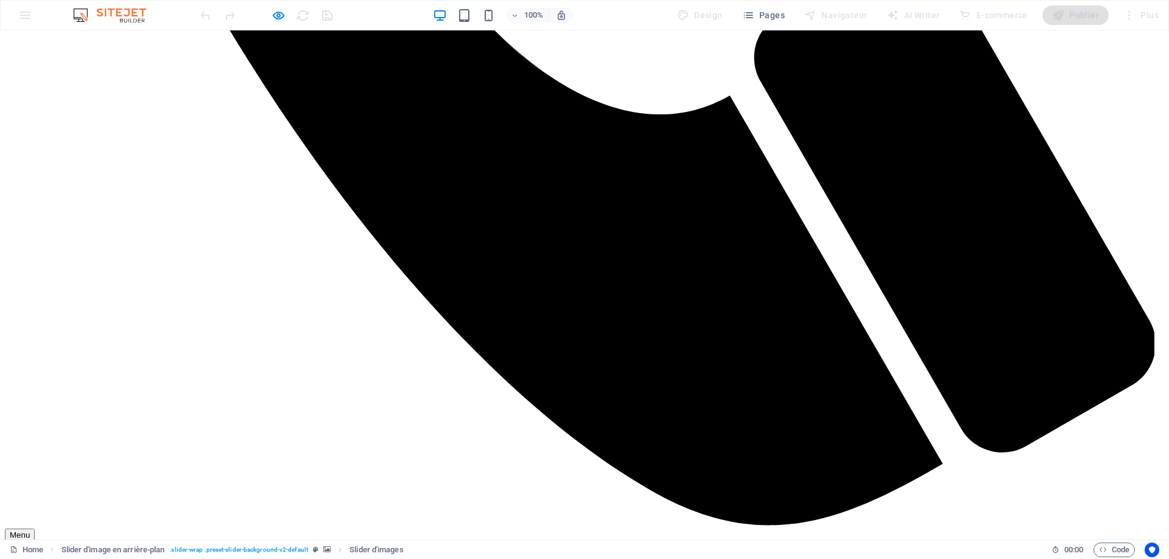
click at [401, 27] on div "100% Design Pages Navigateur AI Writer E-commerce Publier Plus" at bounding box center [584, 15] width 1167 height 29
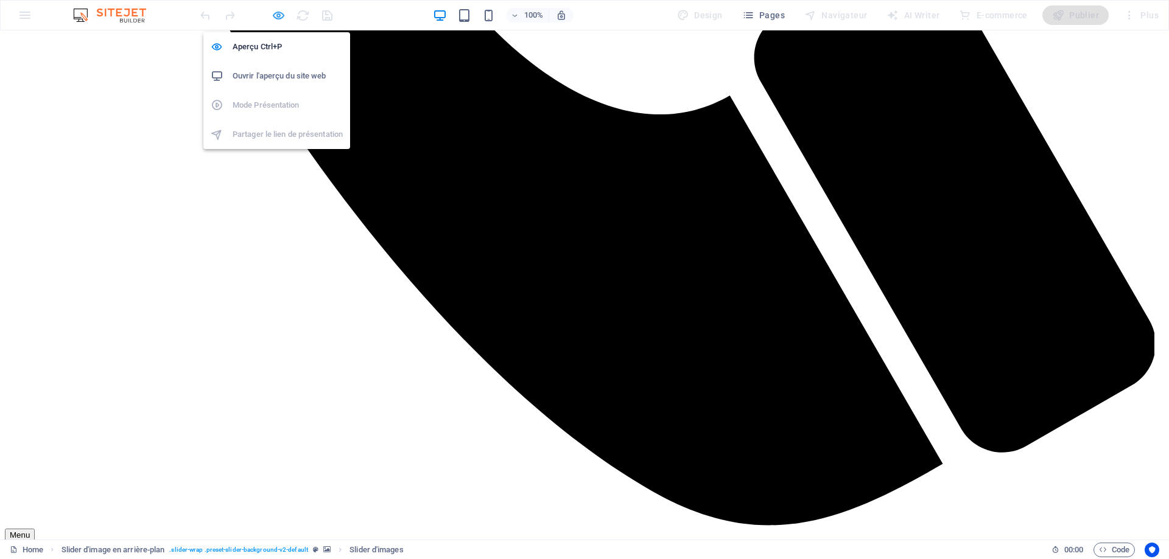
click at [276, 18] on icon "button" at bounding box center [278, 16] width 14 height 14
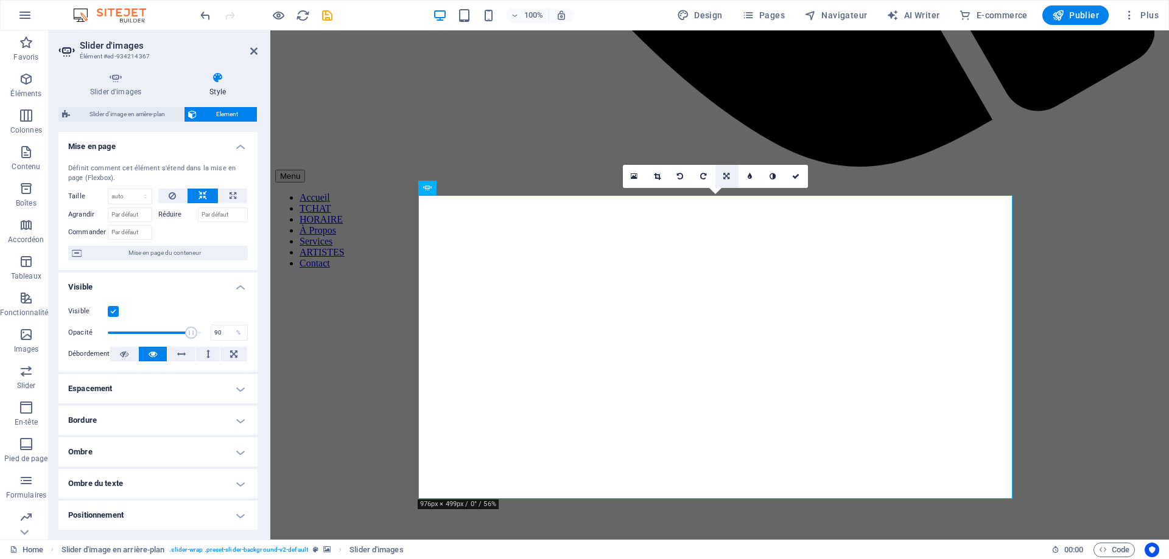
click at [729, 178] on icon at bounding box center [726, 176] width 6 height 7
click at [725, 152] on icon at bounding box center [725, 153] width 7 height 7
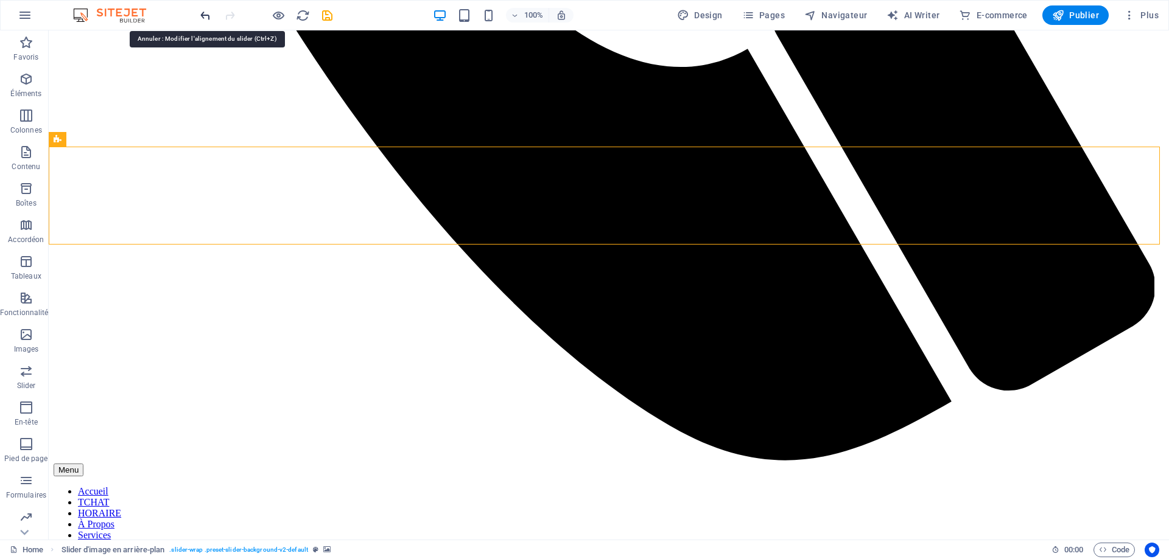
click at [208, 16] on icon "undo" at bounding box center [205, 16] width 14 height 14
click at [206, 18] on icon "undo" at bounding box center [205, 16] width 14 height 14
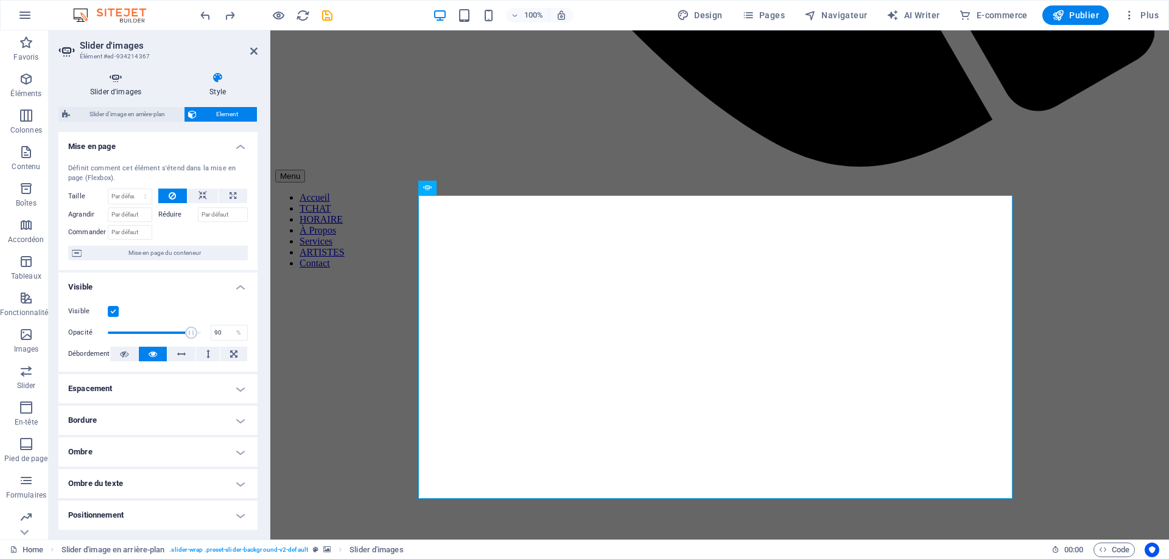
click at [119, 85] on h4 "Slider d'images" at bounding box center [117, 85] width 119 height 26
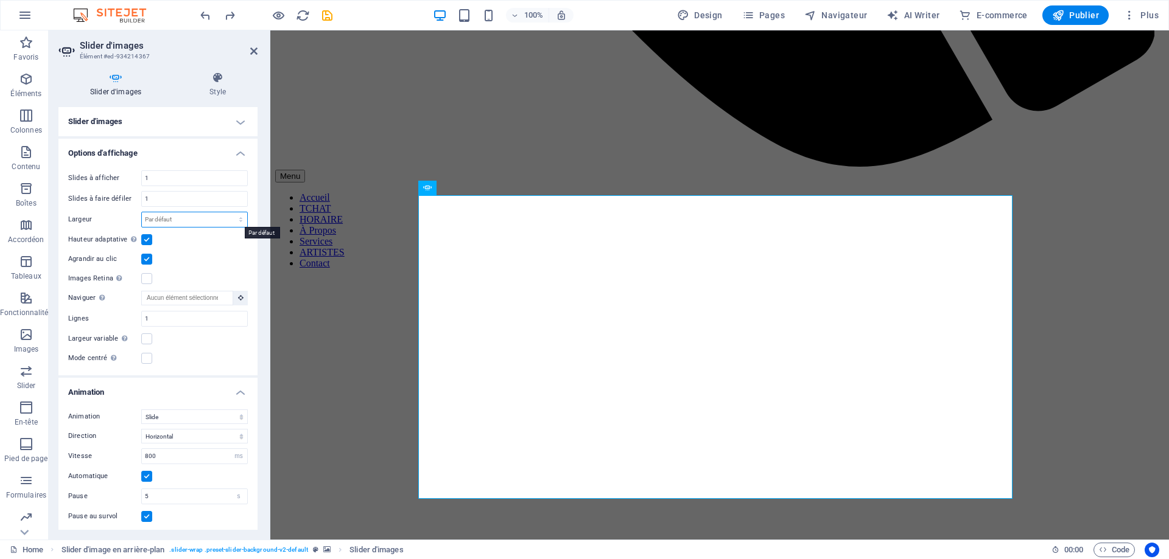
click at [238, 220] on select "Par défaut px % rem em vw vh" at bounding box center [194, 219] width 105 height 15
select select "%"
click at [228, 212] on select "Par défaut px % rem em vw vh" at bounding box center [194, 219] width 105 height 15
type input "100"
click at [170, 220] on input "100" at bounding box center [194, 219] width 105 height 15
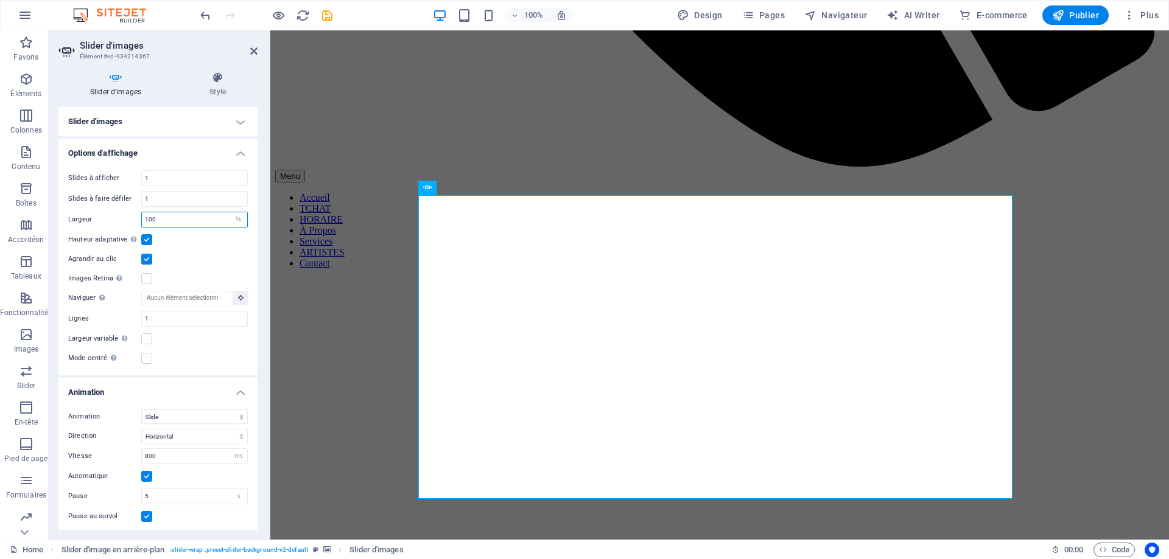
click at [170, 220] on input "100" at bounding box center [194, 219] width 105 height 15
click at [235, 220] on select "Par défaut px % rem em vw vh" at bounding box center [238, 219] width 17 height 15
select select "default"
click at [230, 212] on select "Par défaut px % rem em vw vh" at bounding box center [238, 219] width 17 height 15
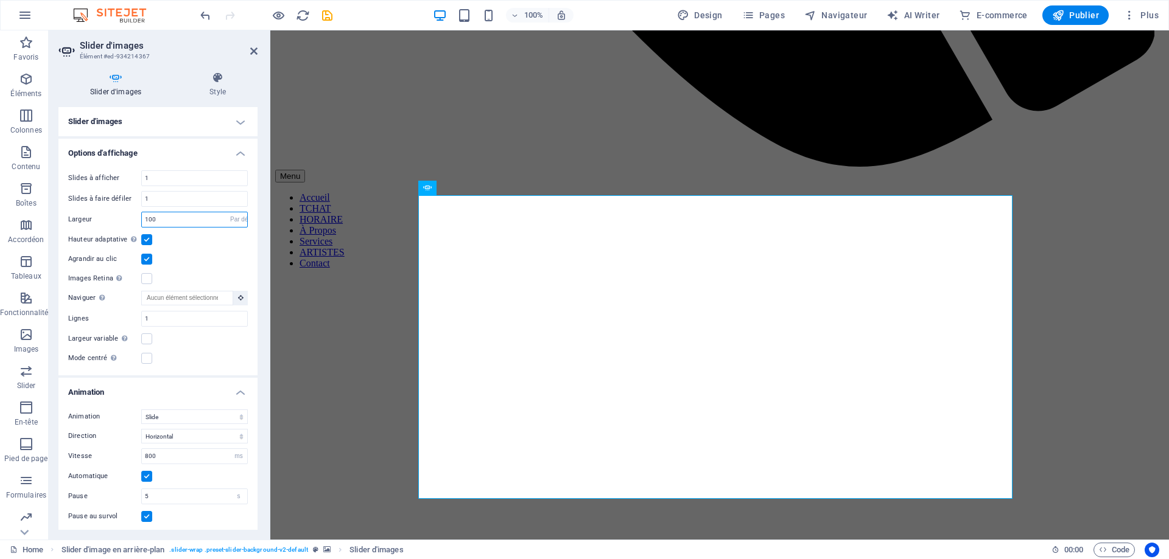
select select "DISABLED_OPTION_VALUE"
click at [327, 15] on icon "save" at bounding box center [327, 16] width 14 height 14
select select "ms"
select select "s"
select select "progressive"
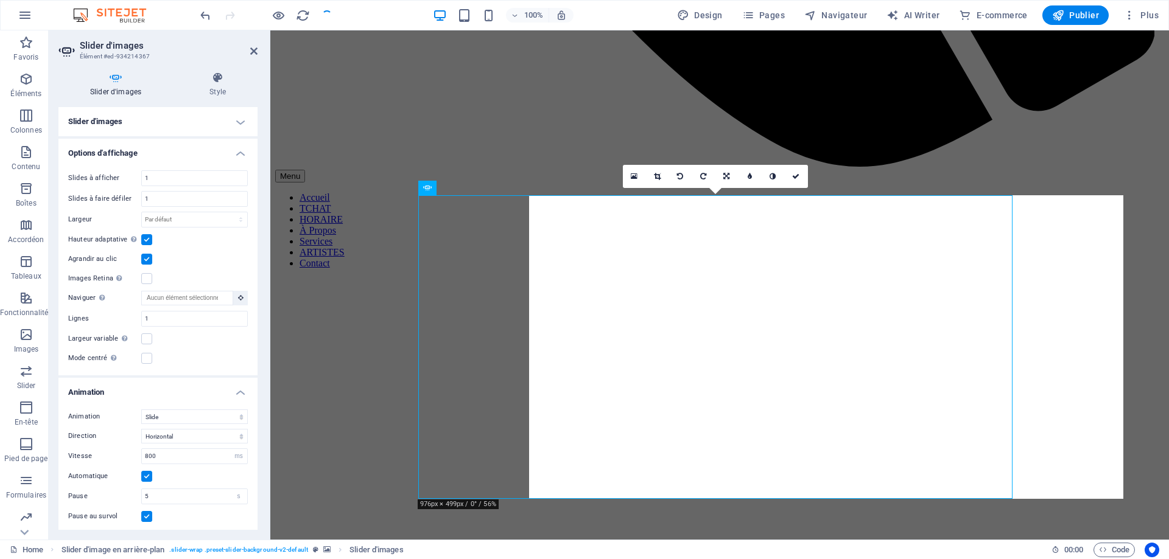
checkbox input "false"
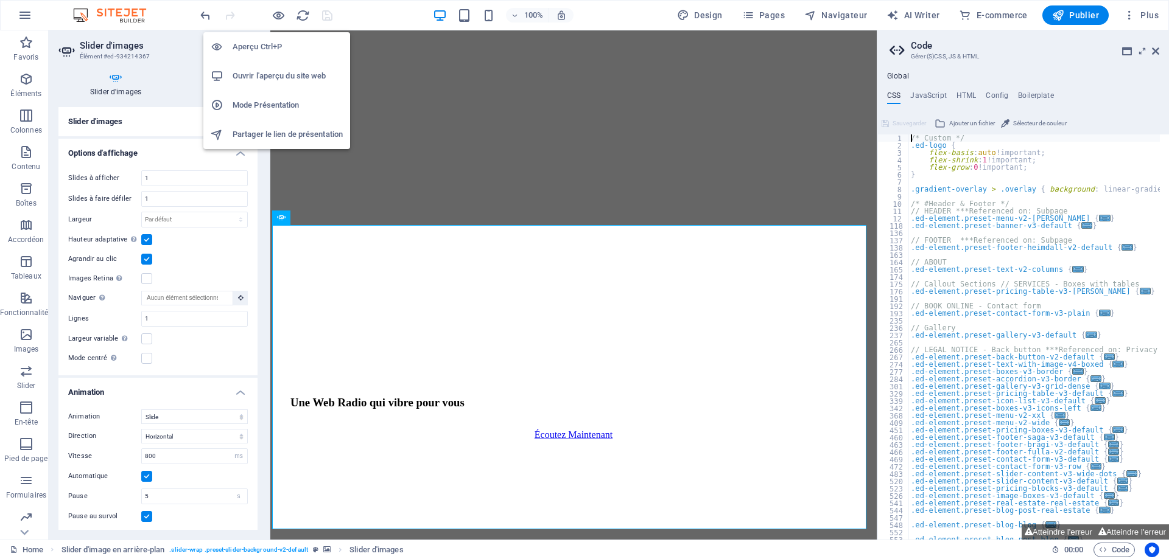
click at [281, 76] on h6 "Ouvrir l'aperçu du site web" at bounding box center [288, 76] width 110 height 15
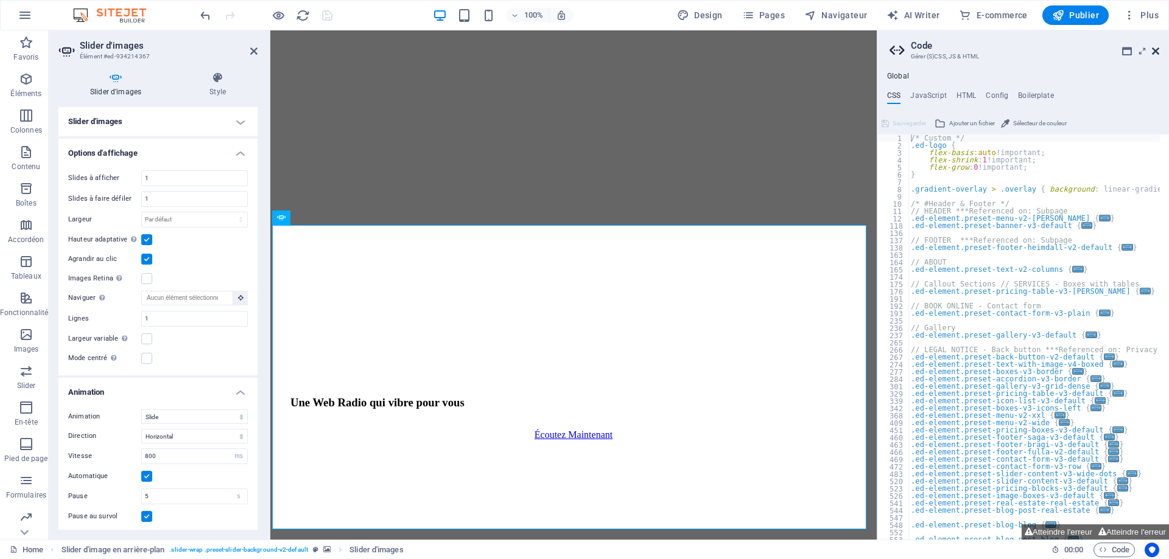
click at [1093, 51] on icon at bounding box center [1155, 51] width 7 height 10
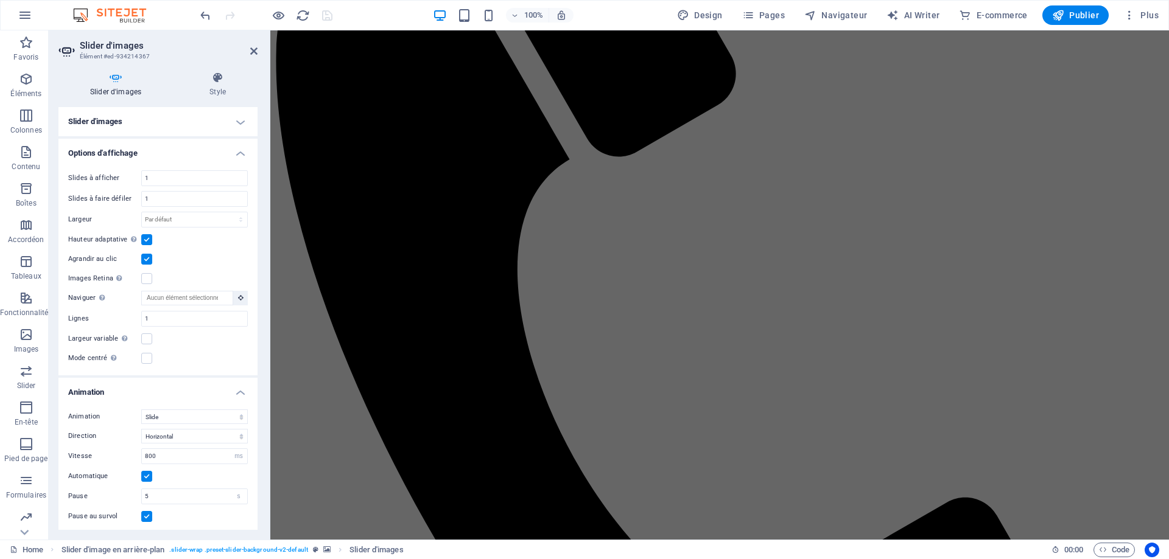
scroll to position [415, 0]
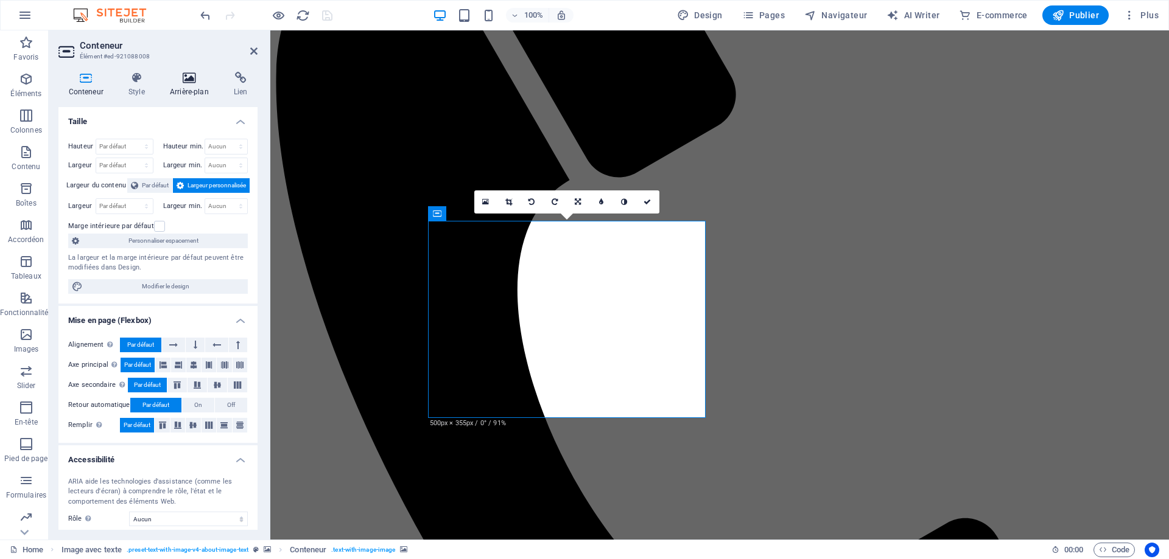
click at [192, 80] on icon at bounding box center [188, 78] width 59 height 12
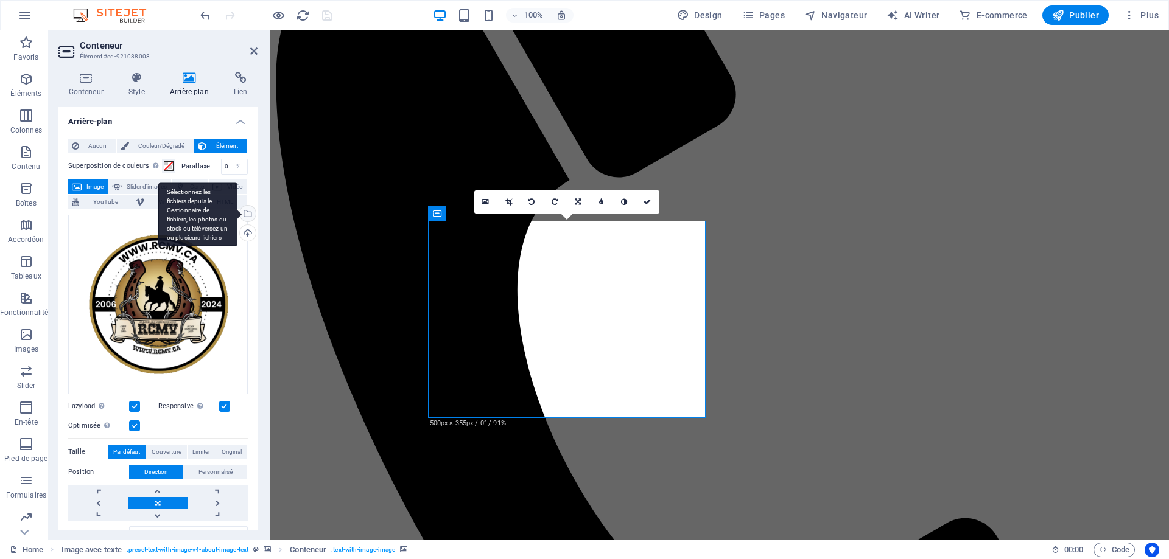
click at [237, 214] on div "Sélectionnez les fichiers depuis le Gestionnaire de fichiers, les photos du sto…" at bounding box center [197, 215] width 79 height 64
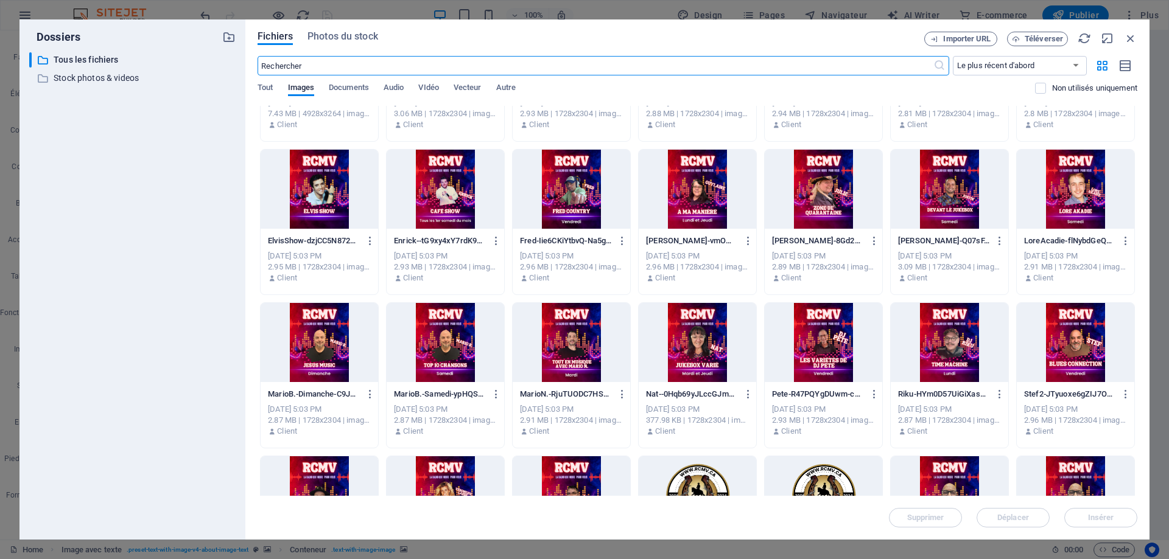
scroll to position [377, 0]
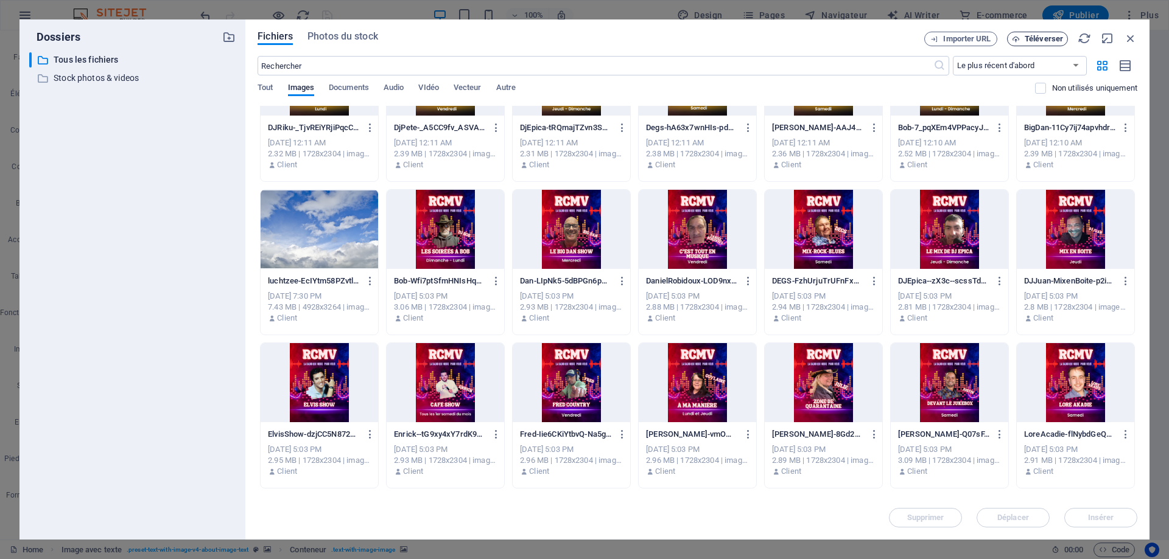
click at [1037, 41] on span "Téléverser" at bounding box center [1043, 38] width 38 height 7
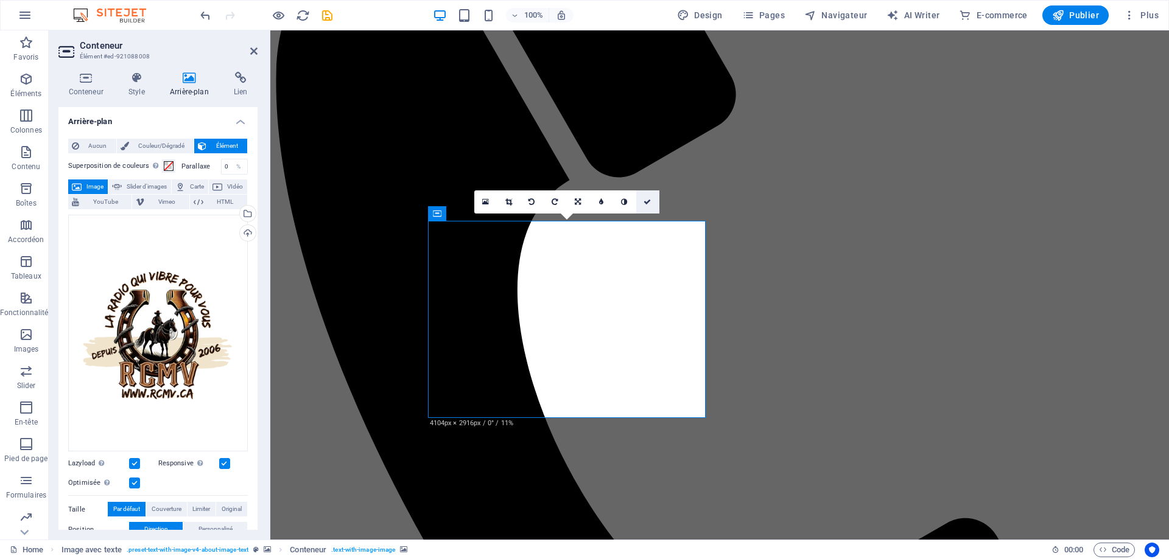
click at [646, 200] on icon at bounding box center [646, 201] width 7 height 7
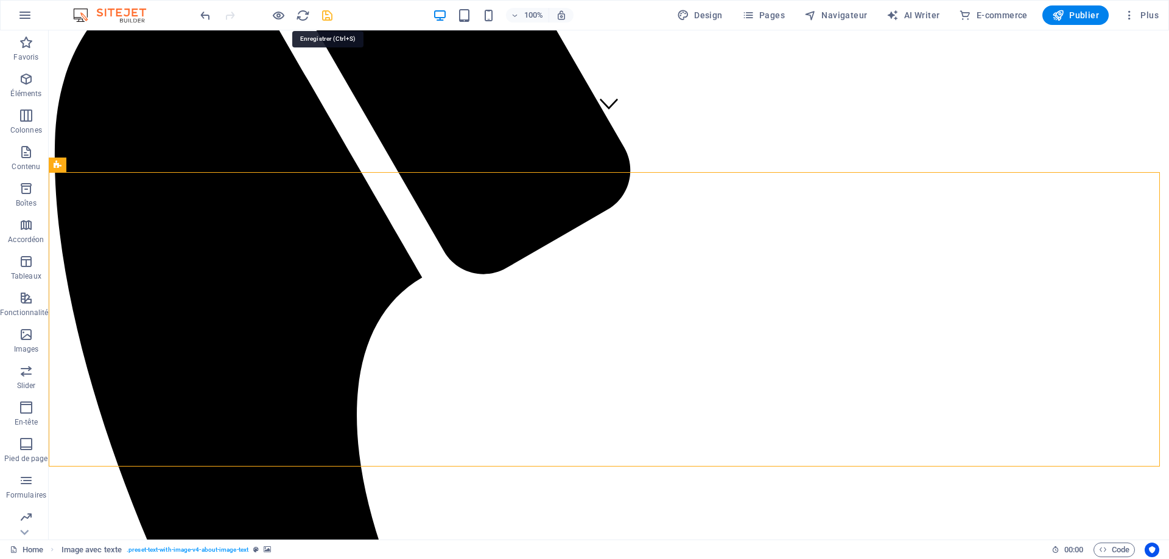
click at [321, 17] on icon "save" at bounding box center [327, 16] width 14 height 14
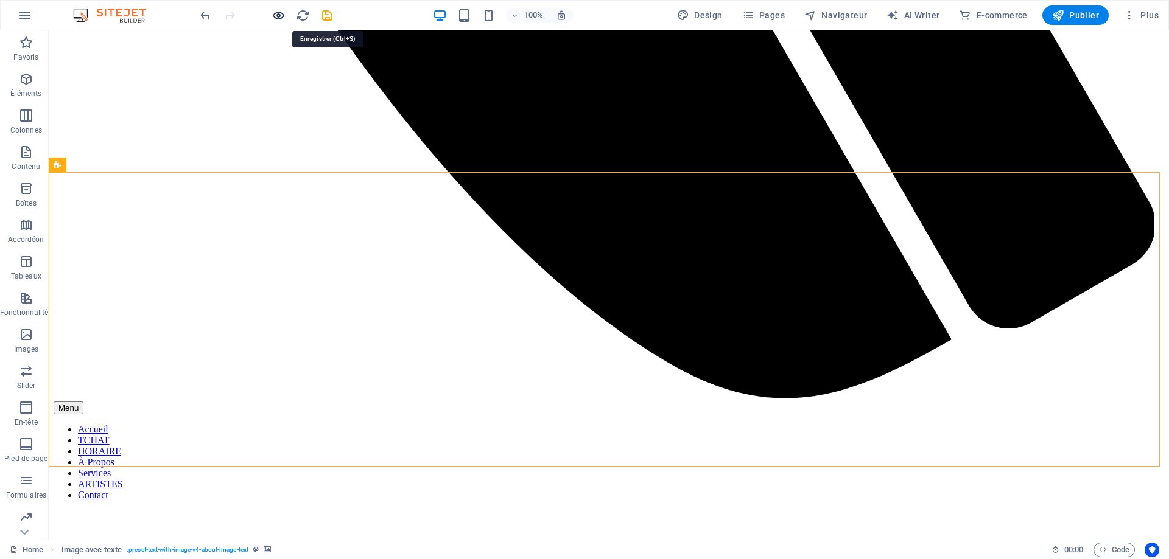
checkbox input "false"
select select "ms"
select select "s"
select select "progressive"
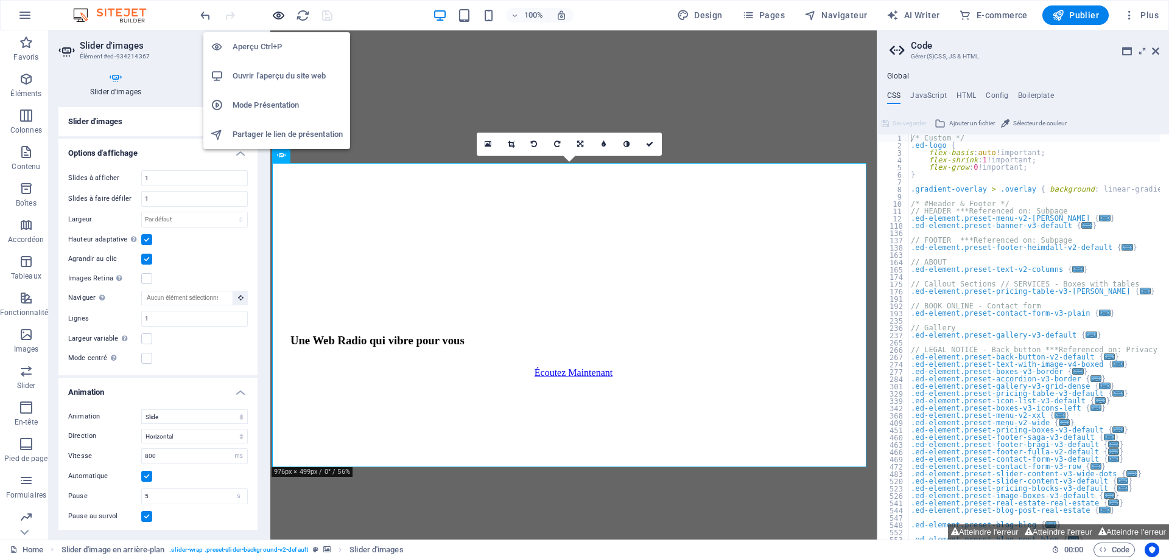
click at [275, 13] on icon "button" at bounding box center [278, 16] width 14 height 14
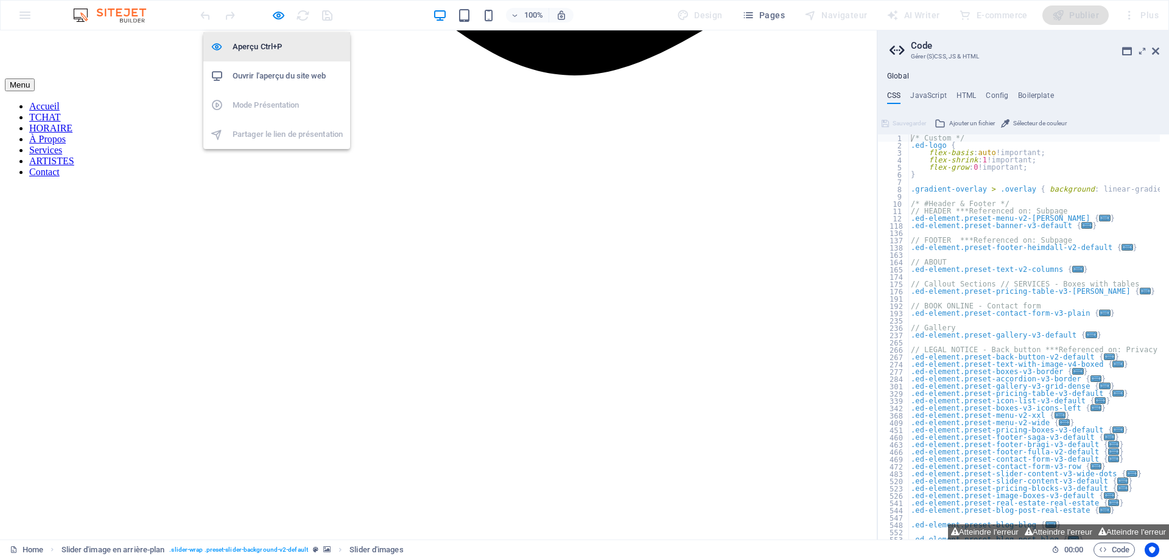
click at [273, 49] on h6 "Aperçu Ctrl+P" at bounding box center [288, 47] width 110 height 15
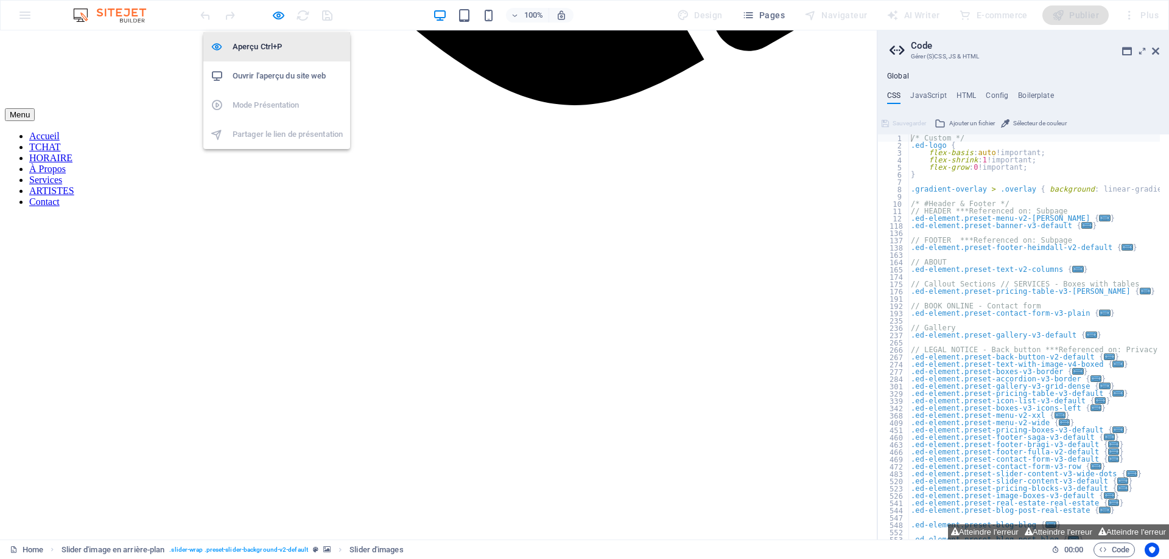
select select "ms"
select select "s"
select select "progressive"
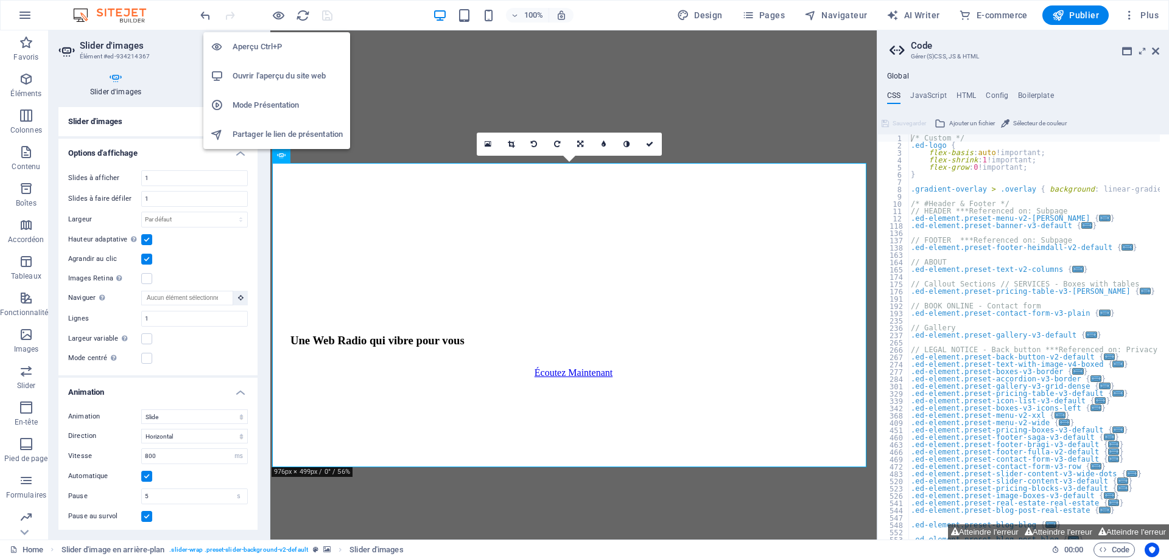
click at [260, 45] on h6 "Aperçu Ctrl+P" at bounding box center [288, 47] width 110 height 15
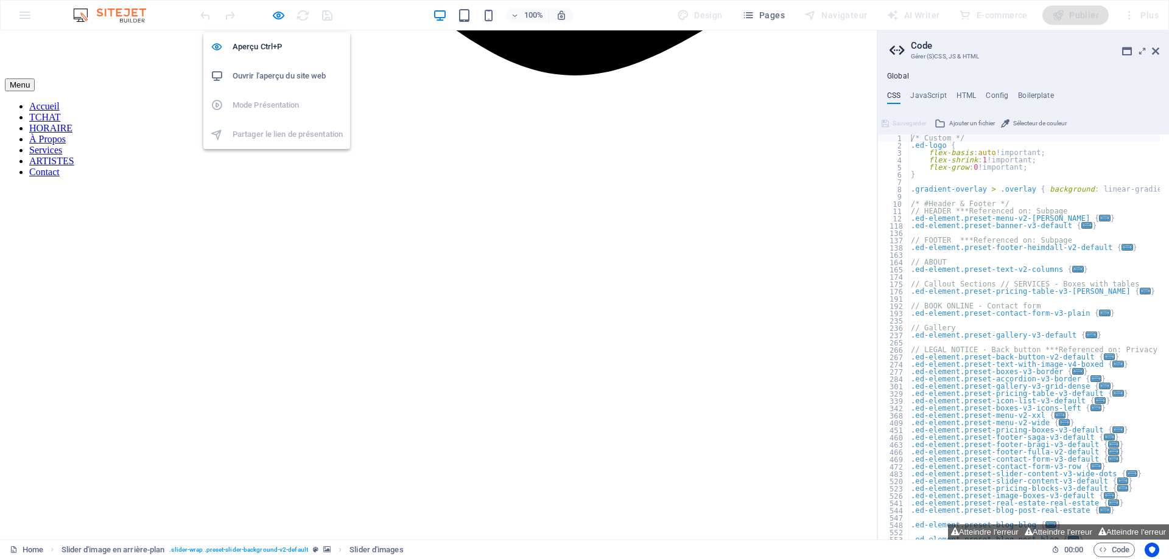
click at [286, 78] on h6 "Ouvrir l'aperçu du site web" at bounding box center [288, 76] width 110 height 15
click at [1093, 52] on icon at bounding box center [1155, 51] width 7 height 10
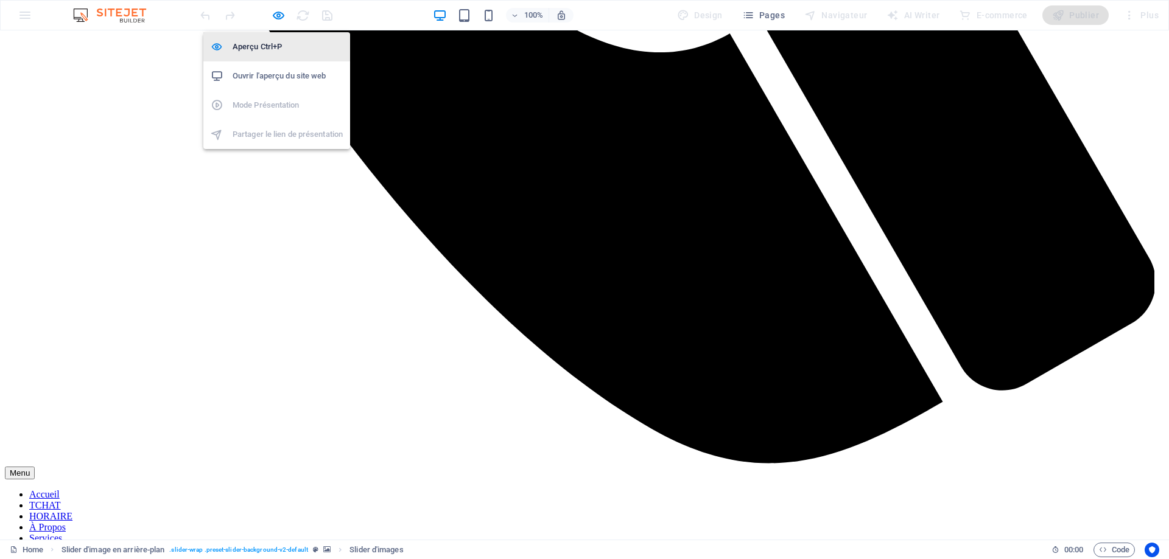
click at [254, 46] on h6 "Aperçu Ctrl+P" at bounding box center [288, 47] width 110 height 15
select select "ms"
select select "s"
select select "progressive"
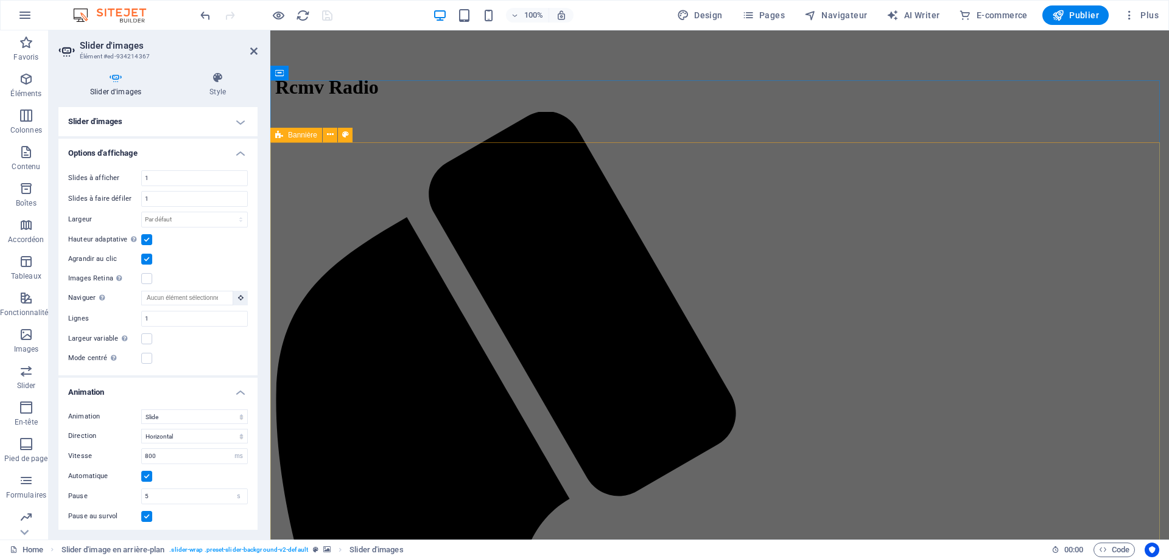
scroll to position [0, 0]
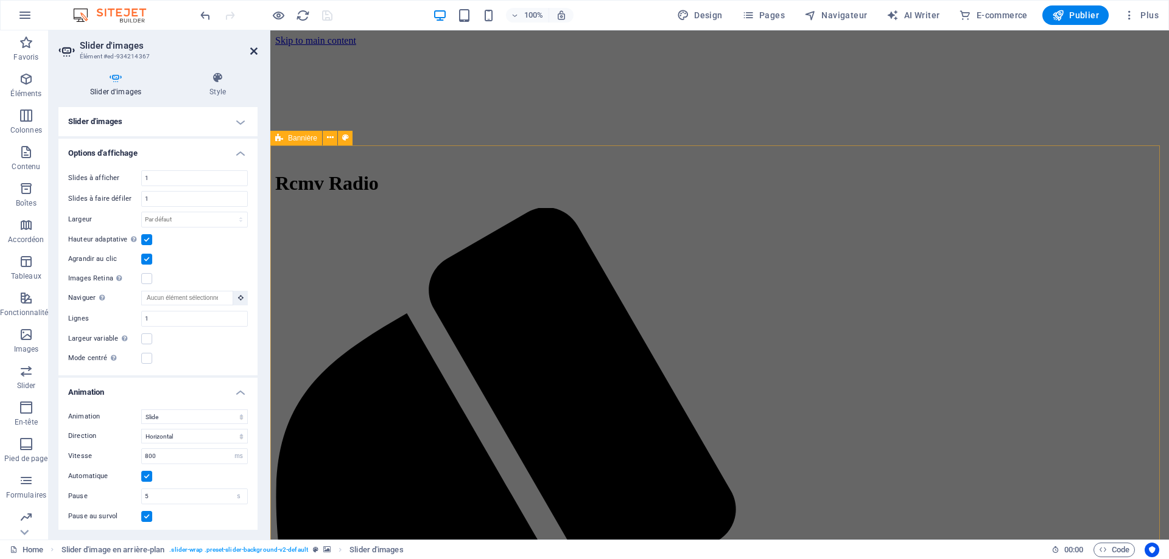
click at [252, 53] on icon at bounding box center [253, 51] width 7 height 10
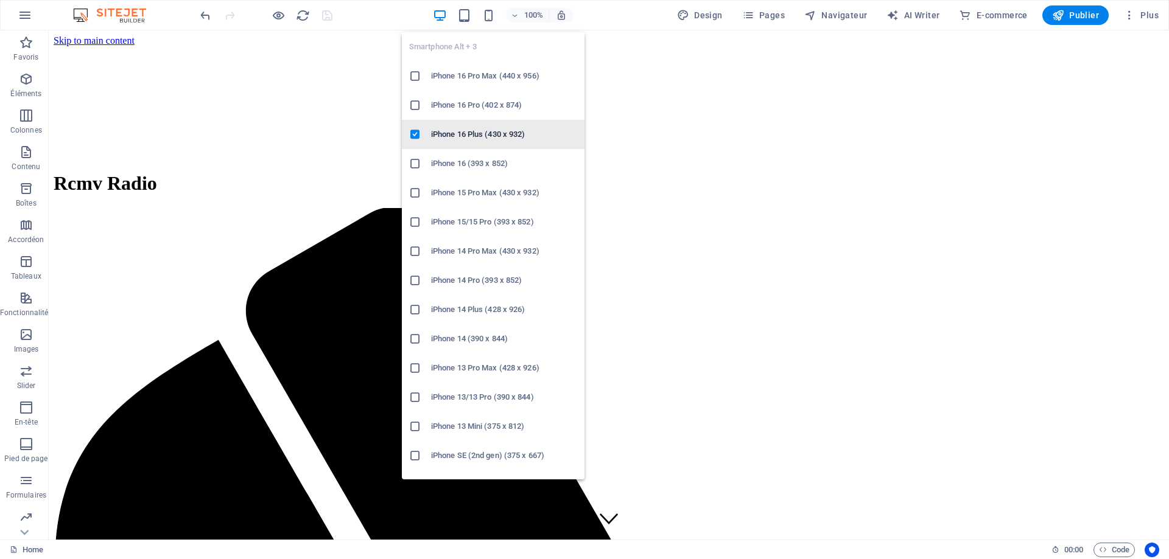
click at [415, 133] on icon at bounding box center [415, 134] width 12 height 12
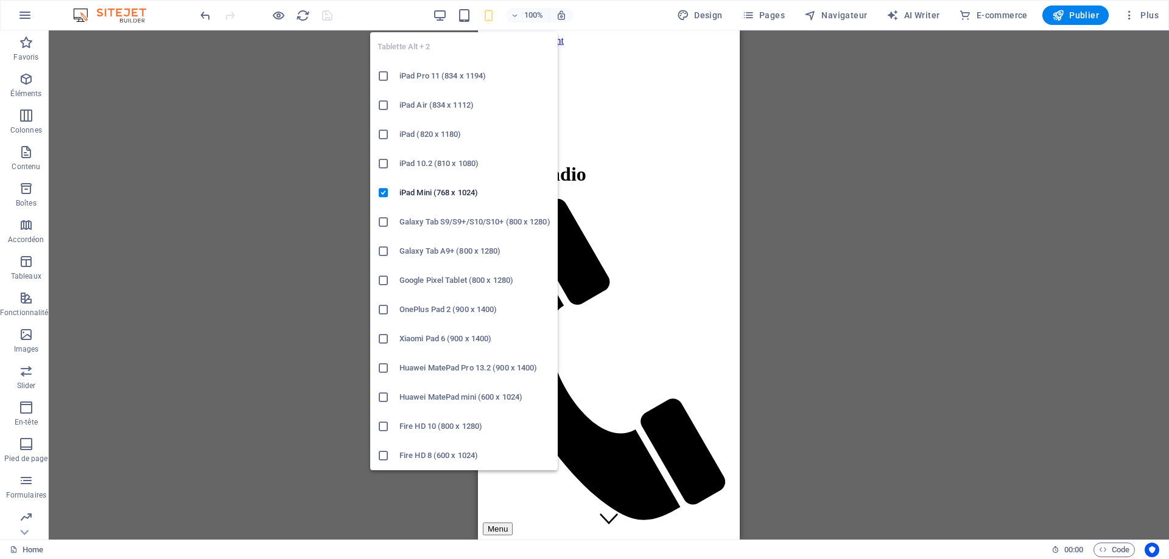
click at [382, 371] on icon at bounding box center [383, 368] width 12 height 12
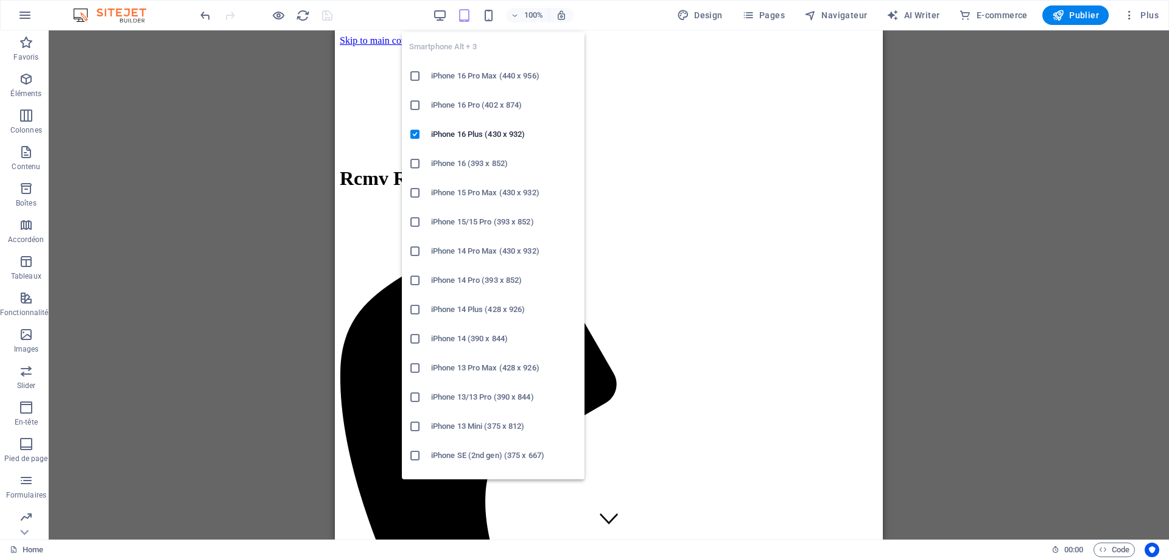
click at [410, 75] on icon at bounding box center [415, 76] width 12 height 12
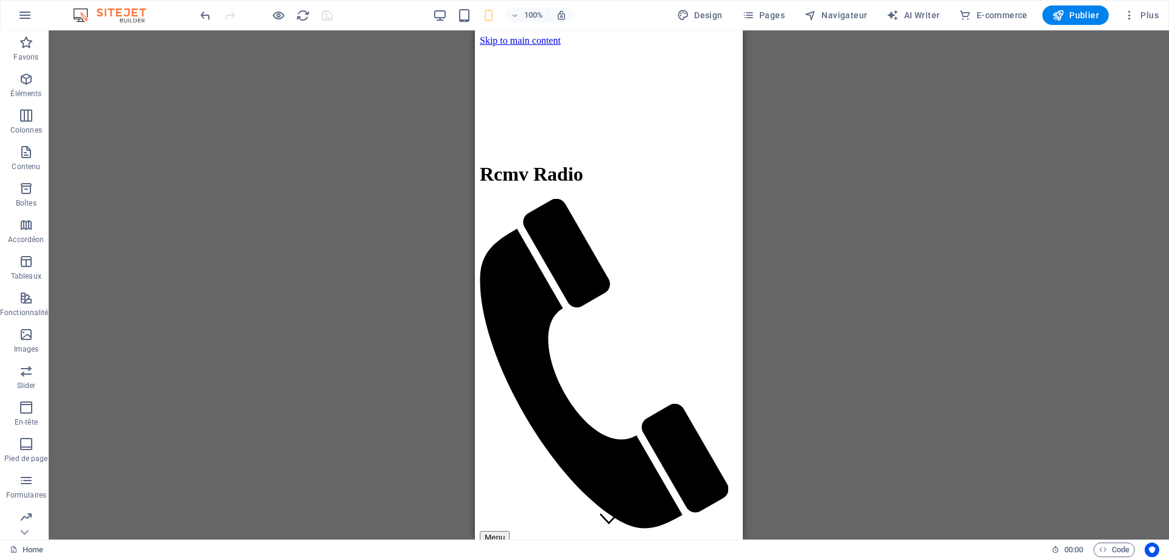
drag, startPoint x: 814, startPoint y: 138, endPoint x: 941, endPoint y: 112, distance: 129.9
click at [814, 138] on div "Glissez et déposez un fichier pour l'ajouter H3 Conteneur Bannière Conteneur Me…" at bounding box center [609, 284] width 1120 height 509
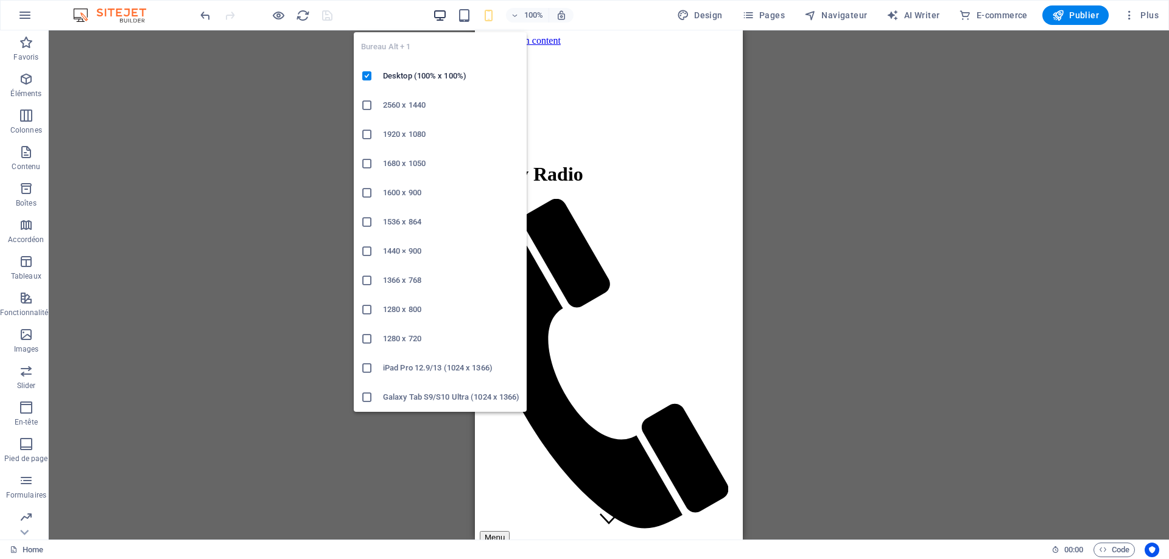
click at [438, 15] on icon "button" at bounding box center [440, 16] width 14 height 14
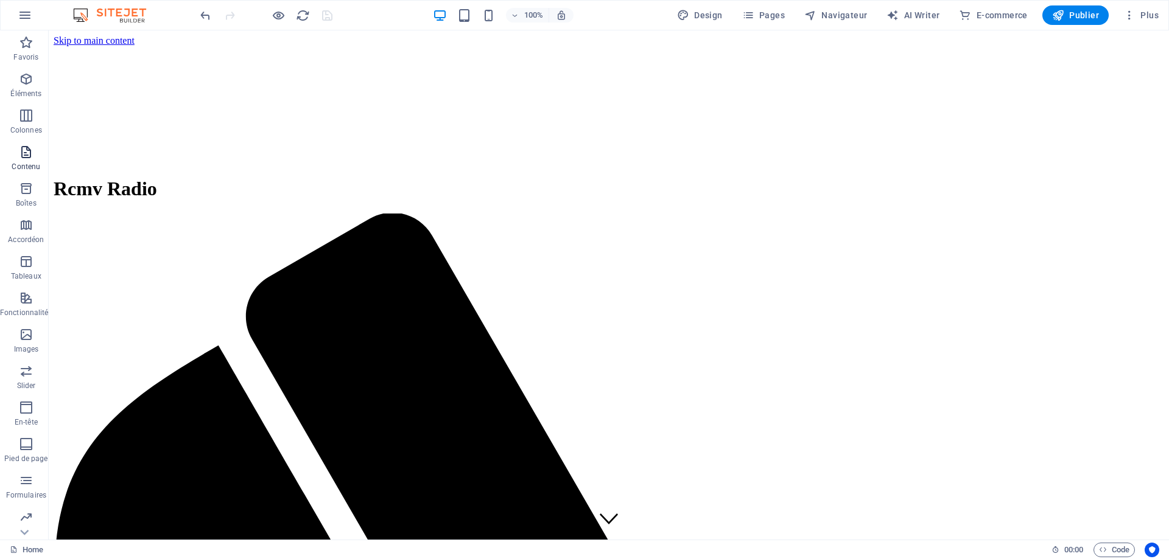
click at [26, 152] on icon "button" at bounding box center [26, 152] width 15 height 15
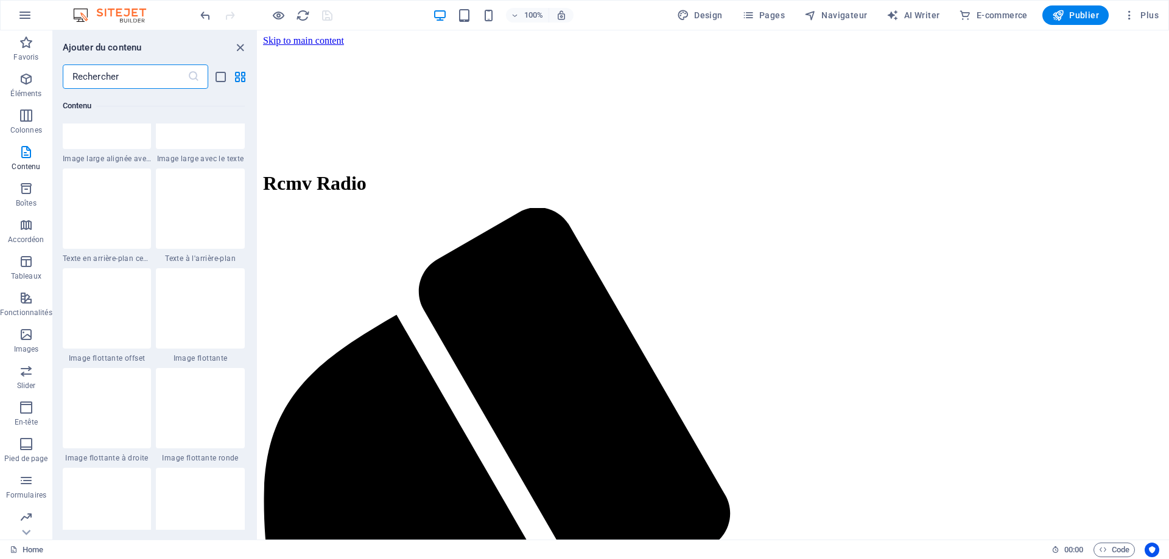
scroll to position [2495, 0]
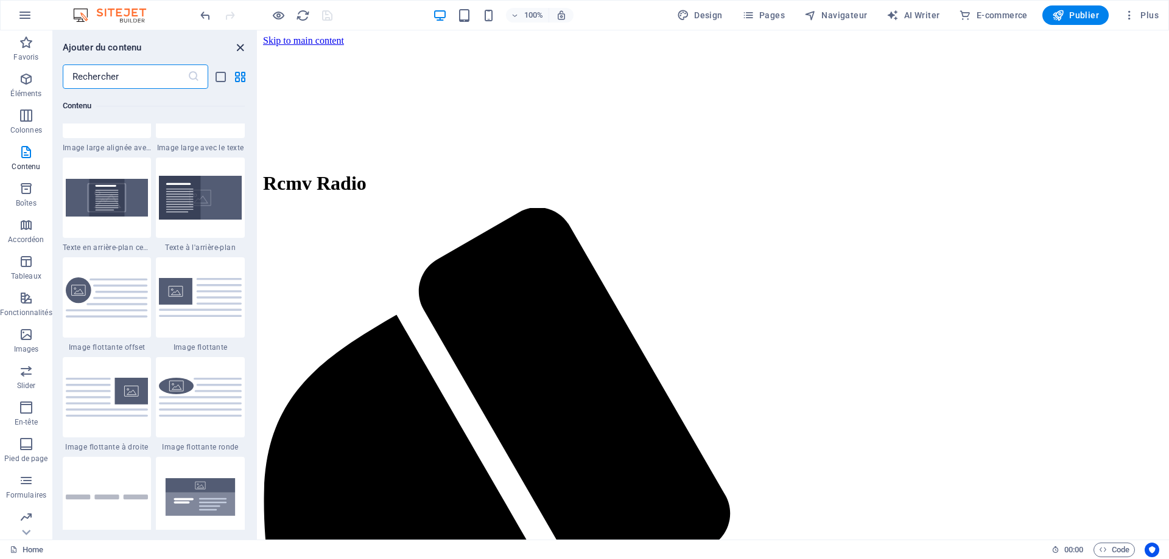
click at [239, 49] on icon "close panel" at bounding box center [240, 48] width 14 height 14
